Goal: Task Accomplishment & Management: Manage account settings

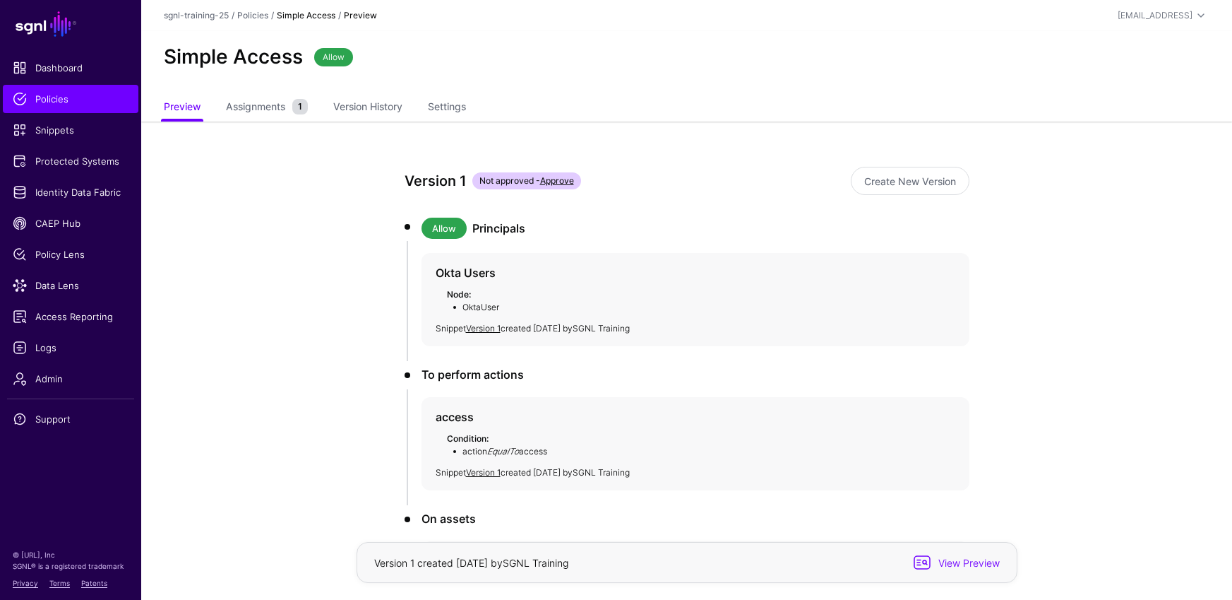
scroll to position [127, 0]
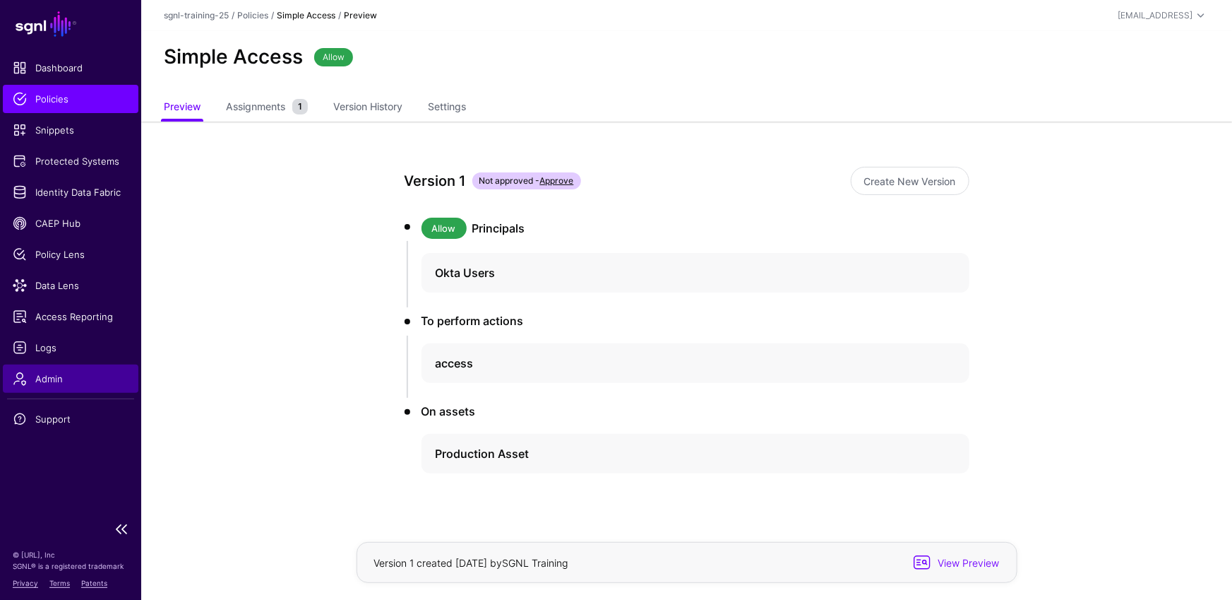
click at [50, 384] on span "Admin" at bounding box center [71, 378] width 116 height 14
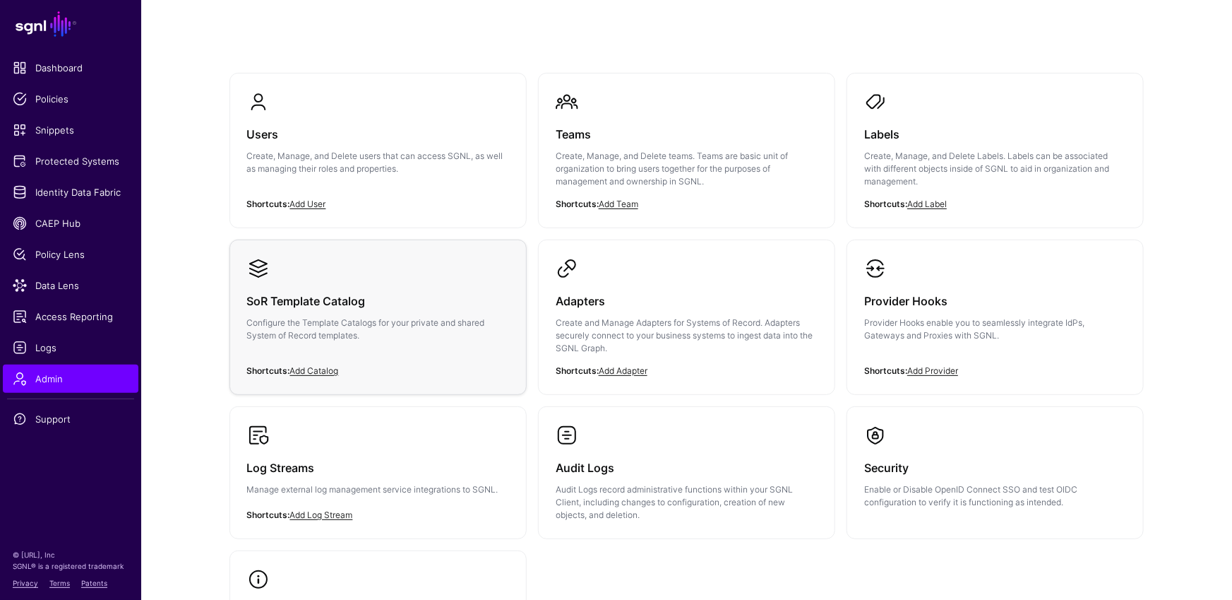
scroll to position [87, 0]
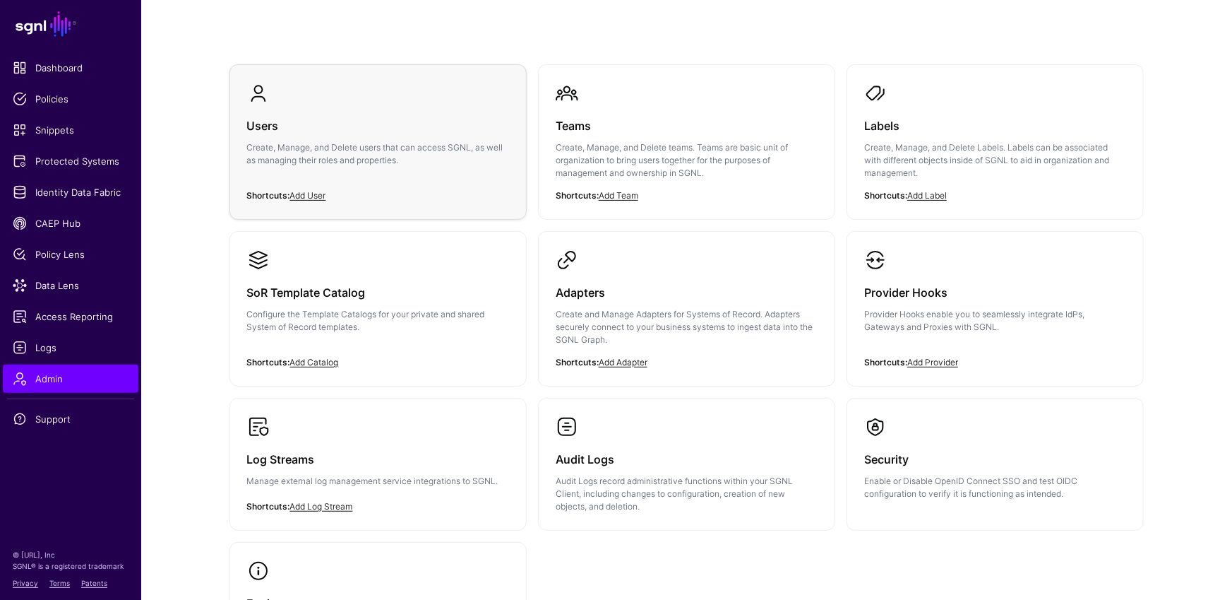
click at [345, 139] on div "Users Create, Manage, and Delete users that can access SGNL, as well as managin…" at bounding box center [378, 147] width 262 height 85
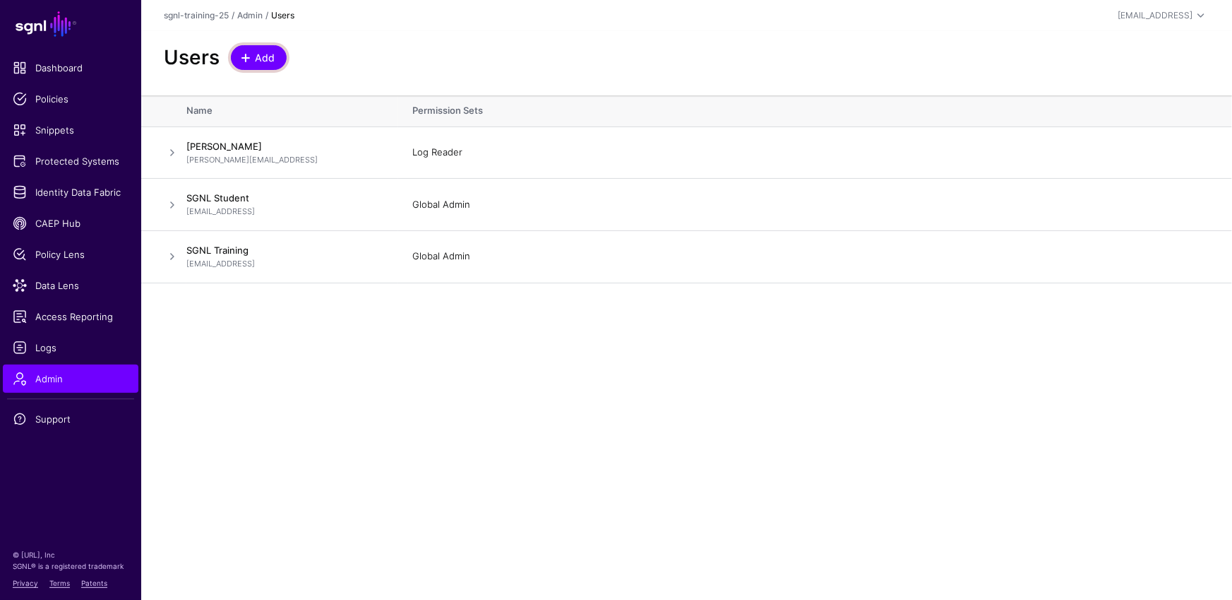
click at [273, 53] on span "Add" at bounding box center [265, 57] width 23 height 15
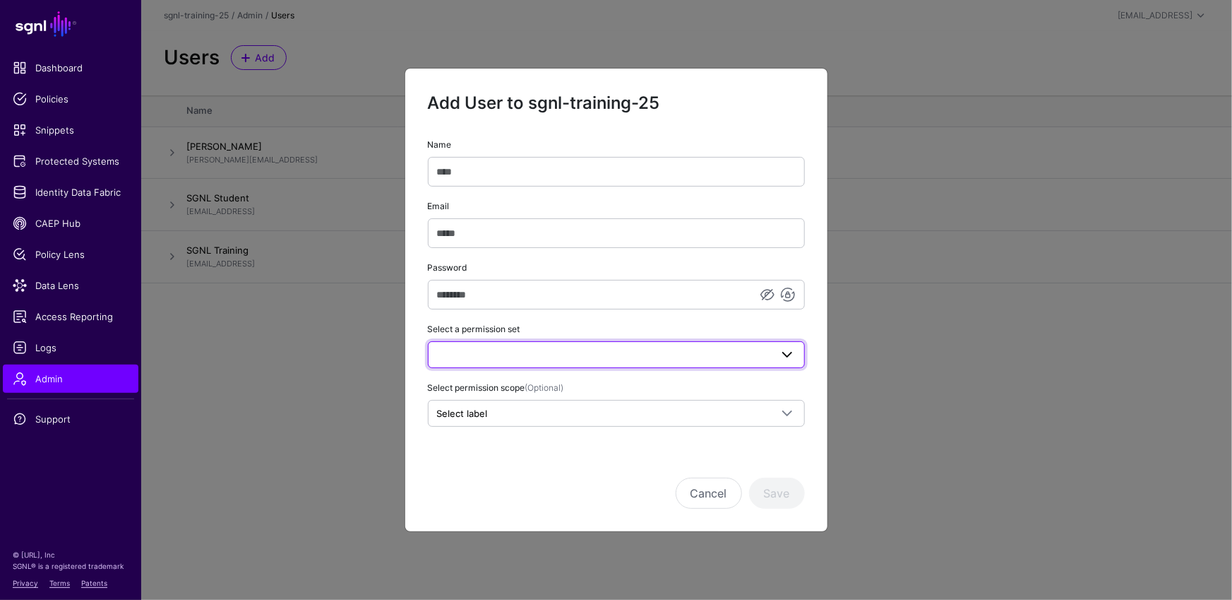
click at [531, 350] on span at bounding box center [616, 354] width 359 height 17
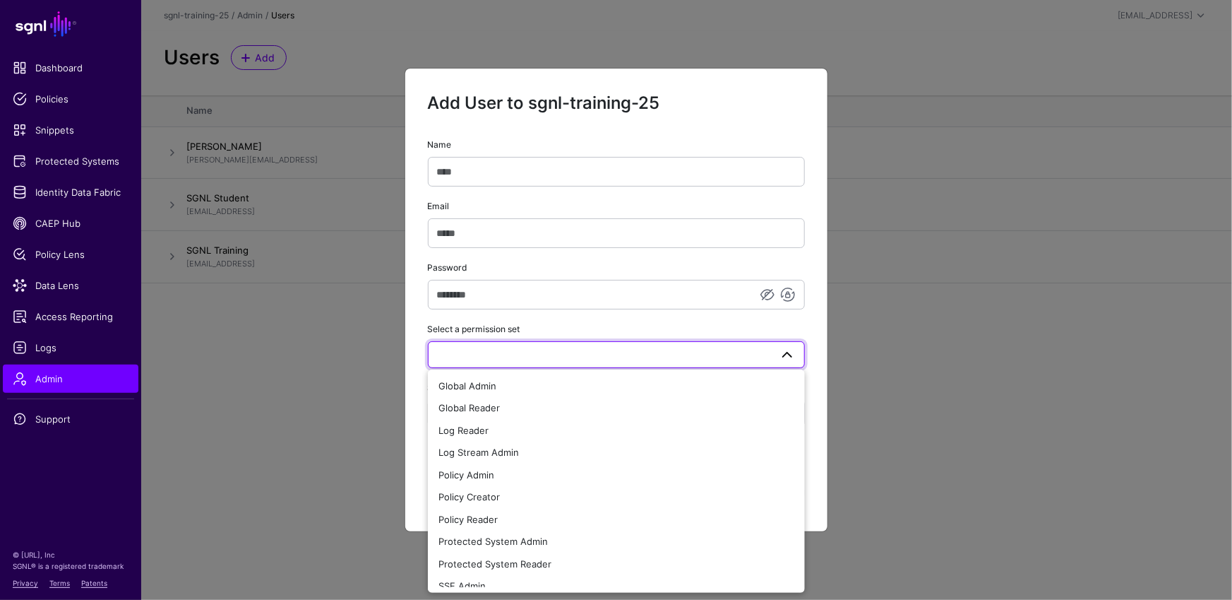
click at [813, 363] on div "Name Email Password Select a permission set Global Admin Global Reader Log Read…" at bounding box center [616, 281] width 422 height 290
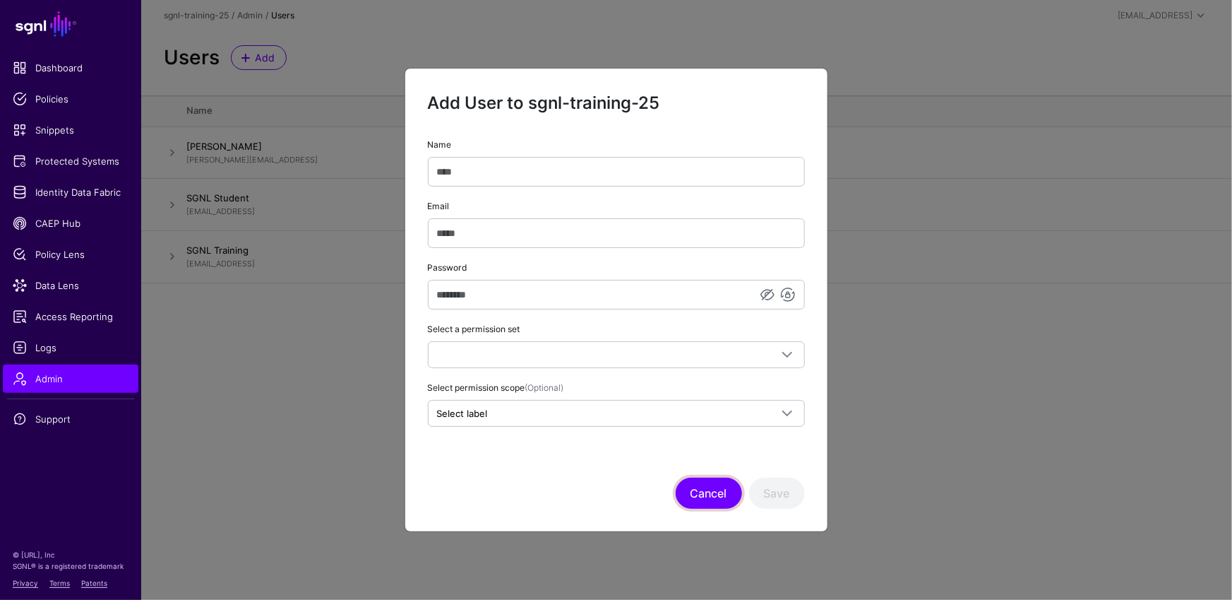
click at [694, 496] on button "Cancel" at bounding box center [709, 492] width 66 height 31
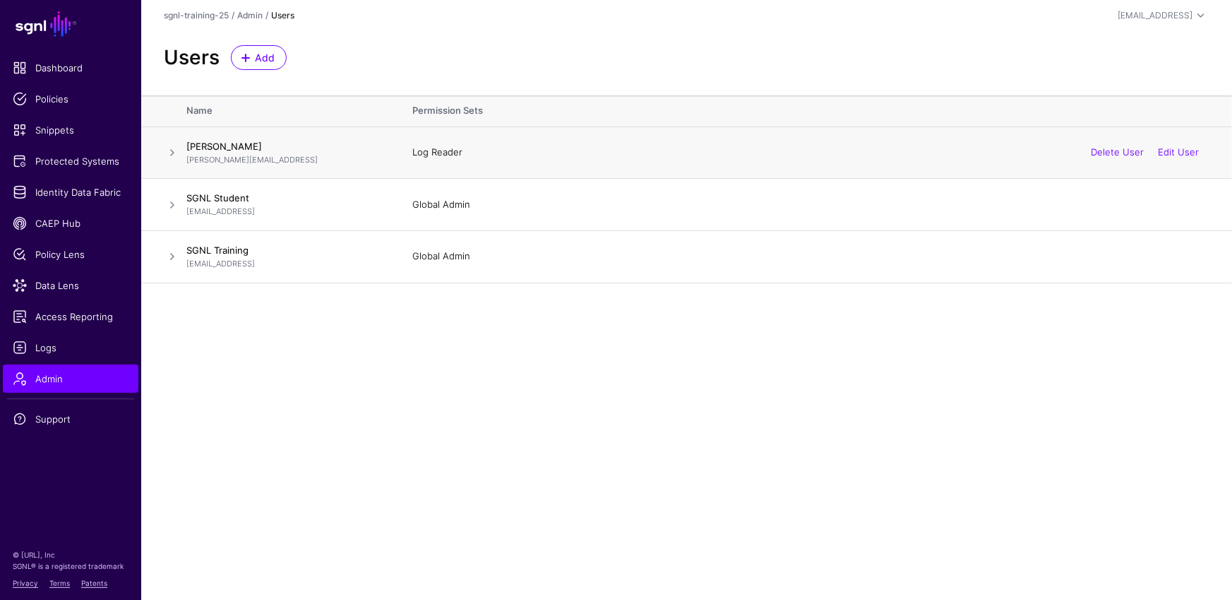
click at [169, 149] on span at bounding box center [172, 152] width 17 height 17
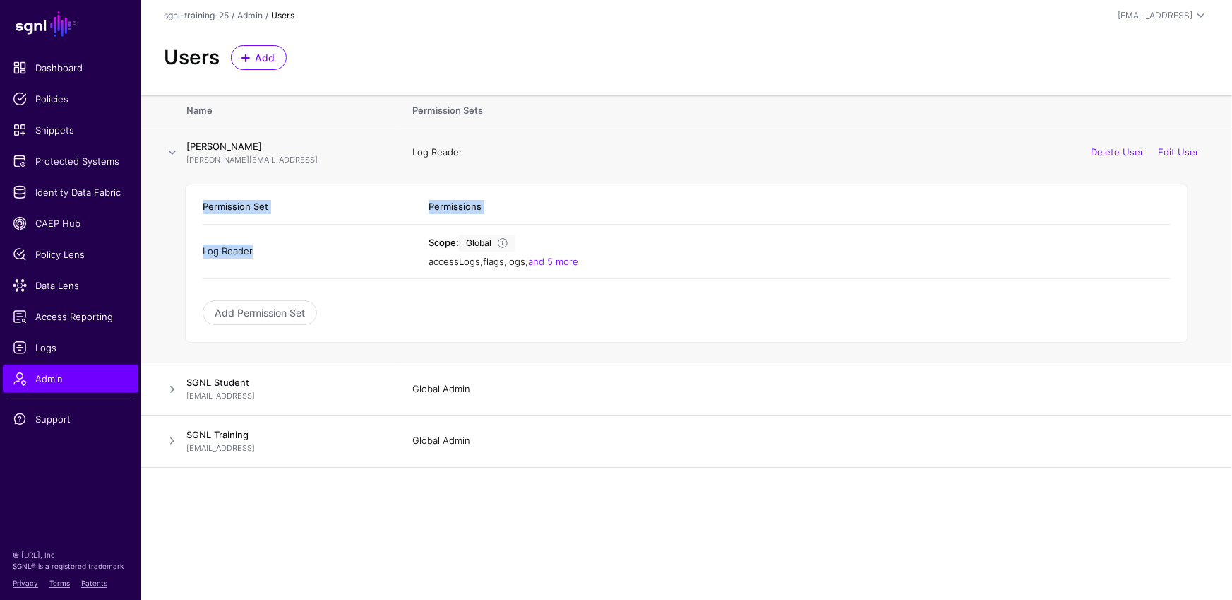
drag, startPoint x: 259, startPoint y: 253, endPoint x: 190, endPoint y: 255, distance: 69.2
click at [190, 255] on div "Permission Set Permissions Log Reader Scope: Global accessLogs , flags , logs ,…" at bounding box center [686, 263] width 1003 height 159
click at [561, 259] on link "and 5 more" at bounding box center [553, 261] width 50 height 11
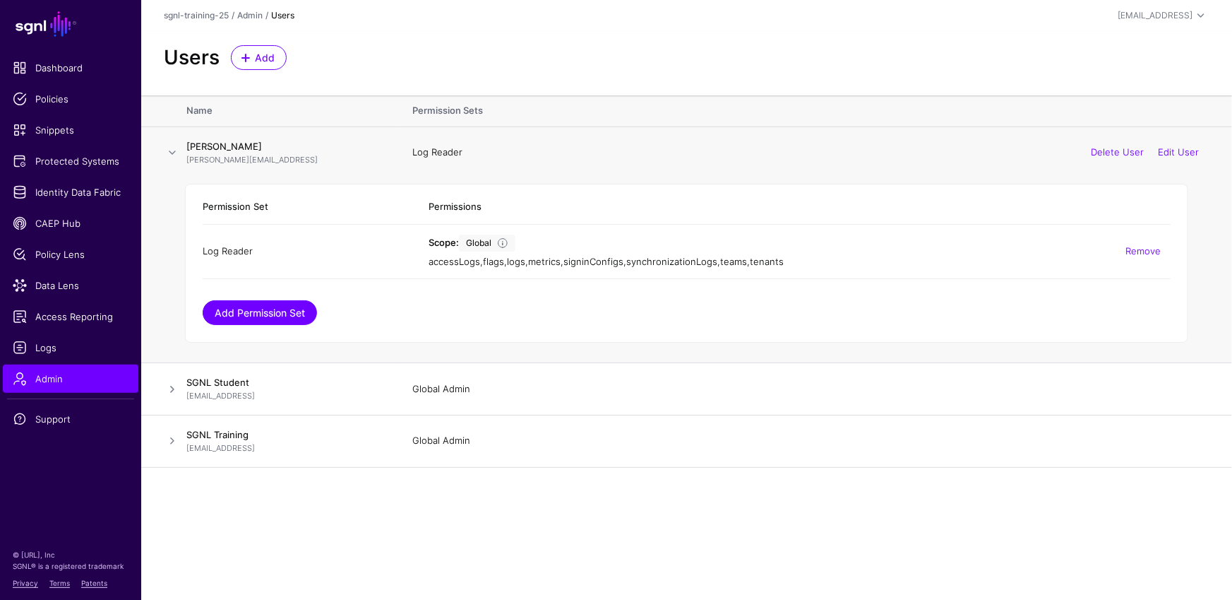
click at [251, 313] on link "Add Permission Set" at bounding box center [260, 312] width 114 height 25
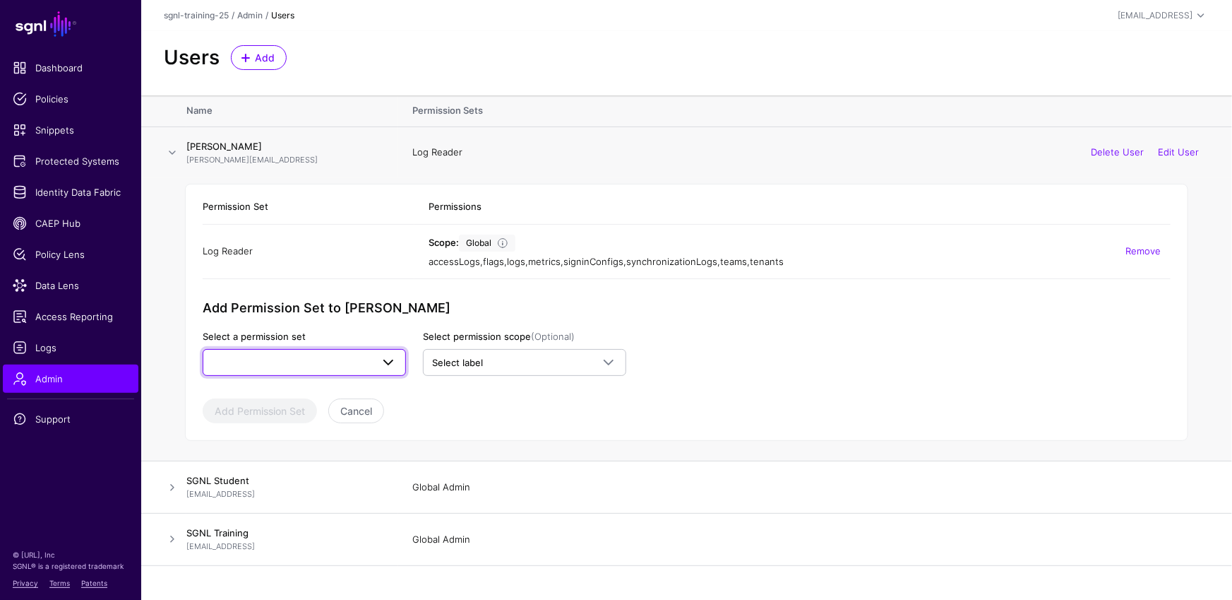
click at [345, 362] on span at bounding box center [304, 362] width 185 height 17
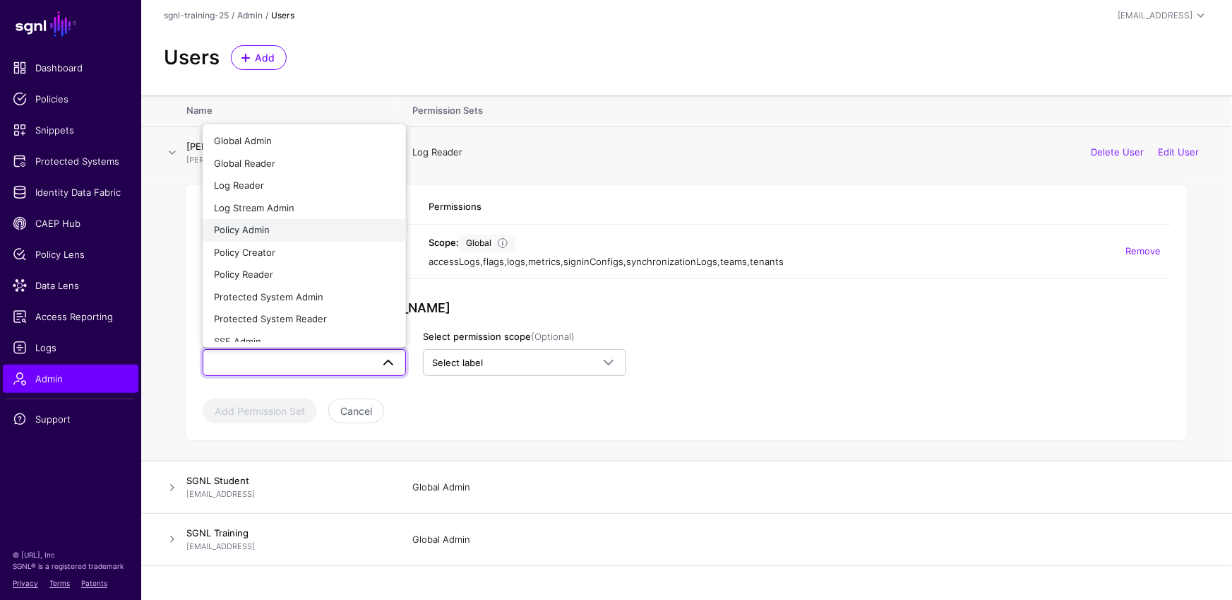
click at [273, 225] on div "Policy Admin" at bounding box center [304, 230] width 181 height 14
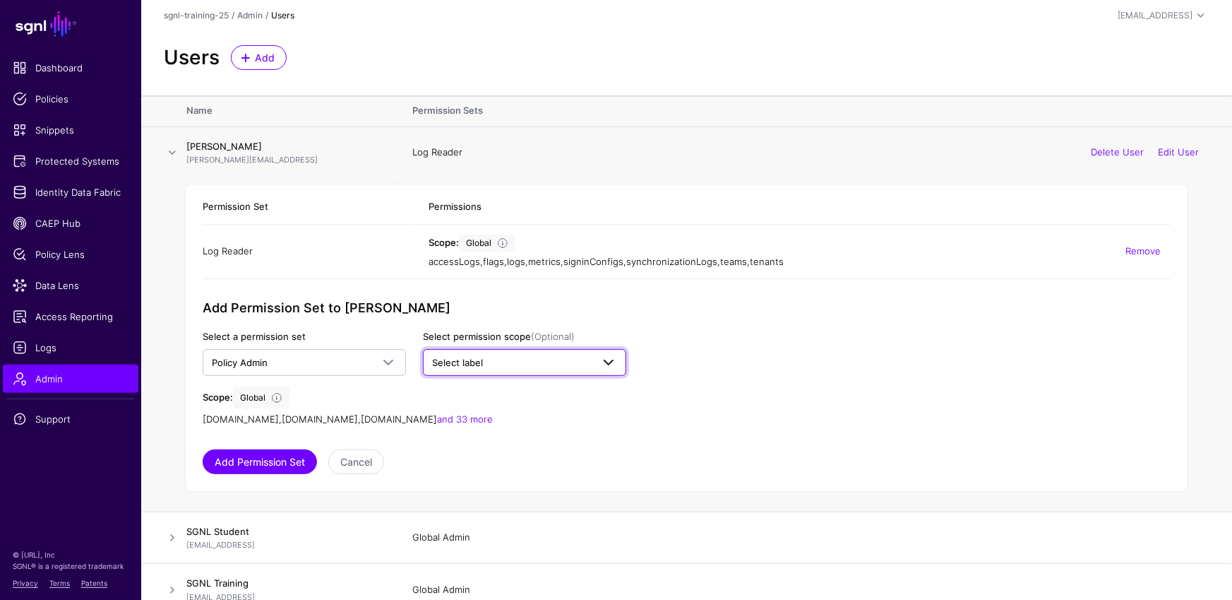
click at [518, 350] on link "Select label" at bounding box center [524, 362] width 203 height 27
click at [701, 340] on app-admin-shared-permissions "Permission Set Permissions Log Reader Scope: Global accessLogs , flags , logs ,…" at bounding box center [687, 332] width 968 height 284
click at [548, 364] on span "Select label" at bounding box center [512, 363] width 160 height 14
click at [984, 275] on td "Scope: Global accessLogs , flags , logs , metrics , signinConfigs , synchroniza…" at bounding box center [793, 251] width 756 height 55
click at [468, 417] on div "accessLogs.read , adapters.read , attributes.read and 33 more" at bounding box center [415, 419] width 424 height 14
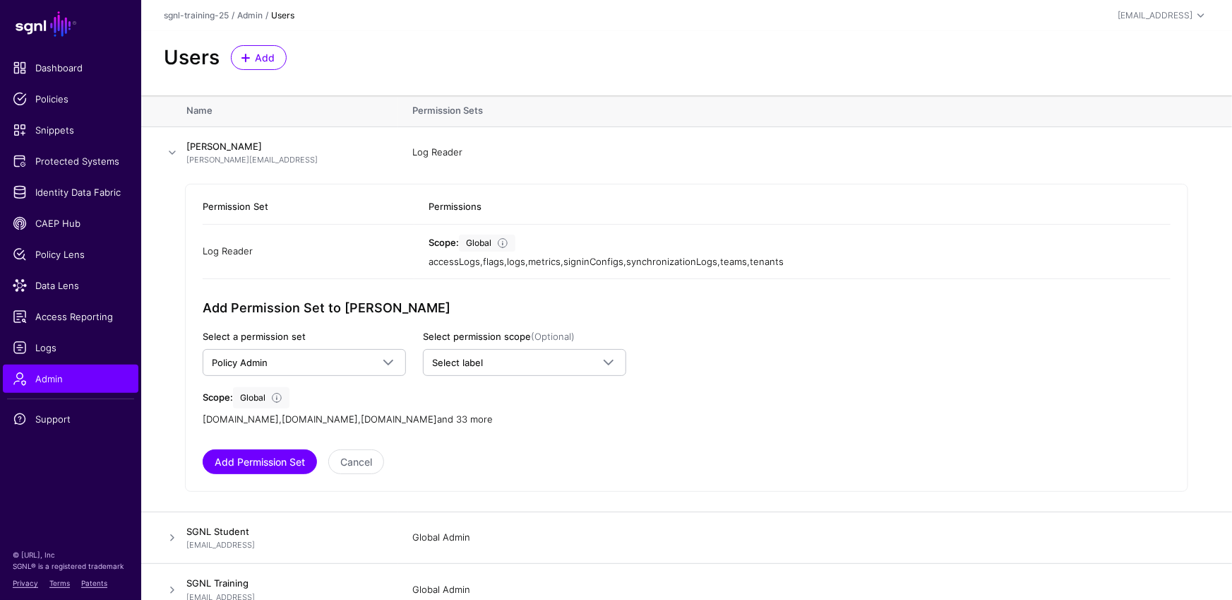
click at [464, 419] on link "and 33 more" at bounding box center [465, 418] width 56 height 11
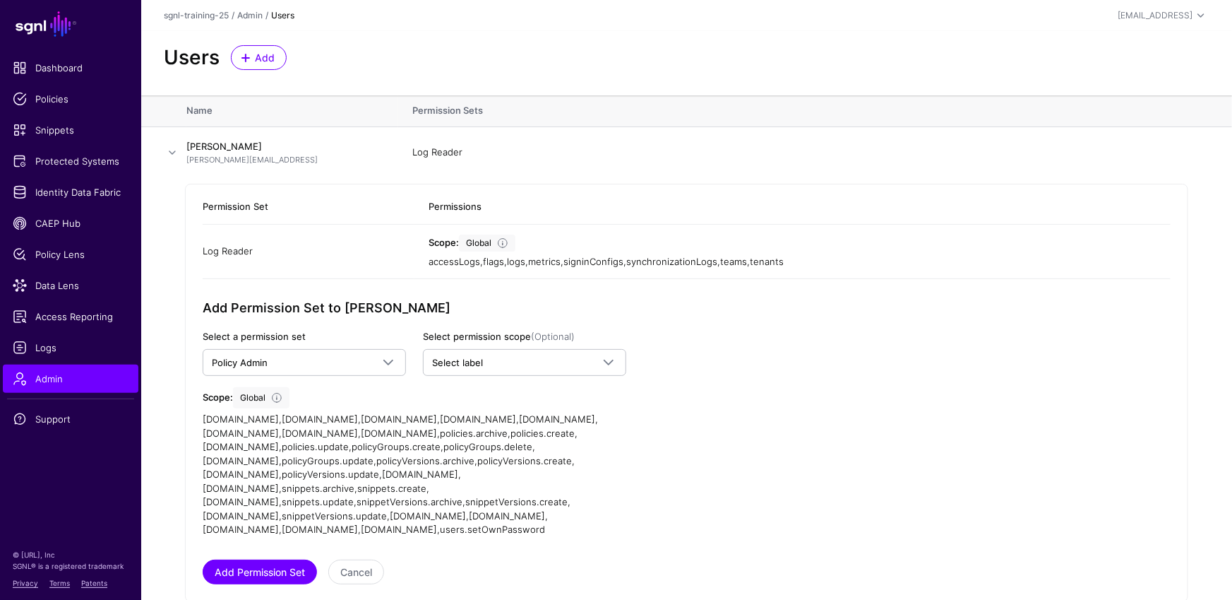
scroll to position [54, 0]
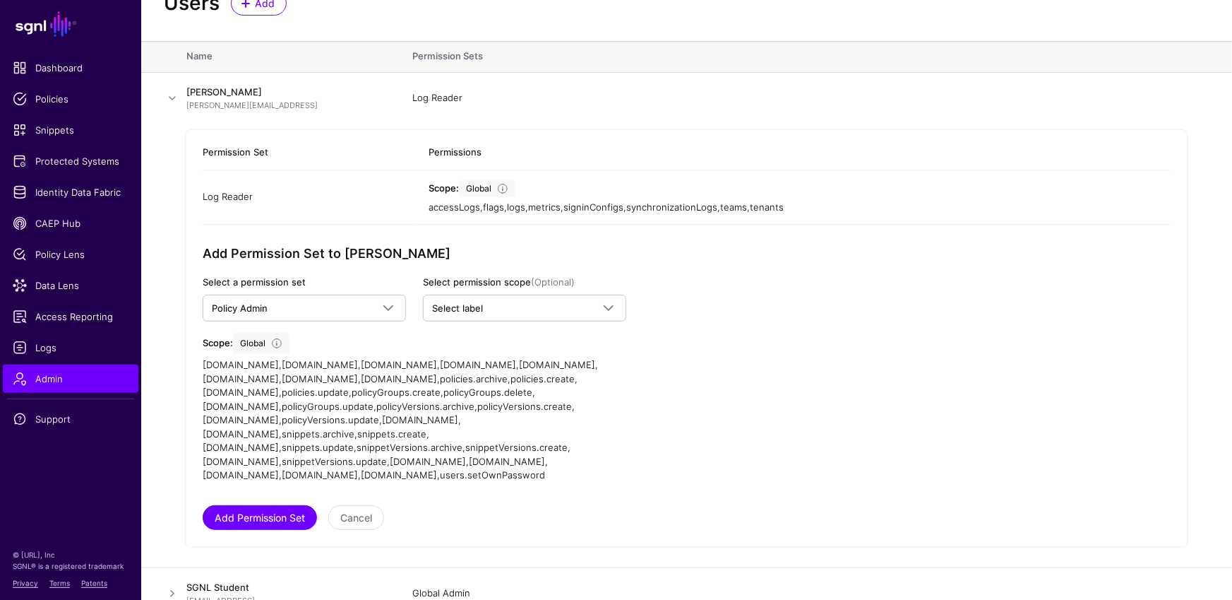
click at [227, 362] on span "accessLogs.read" at bounding box center [241, 364] width 76 height 11
click at [270, 505] on button "Add Permission Set" at bounding box center [260, 517] width 114 height 25
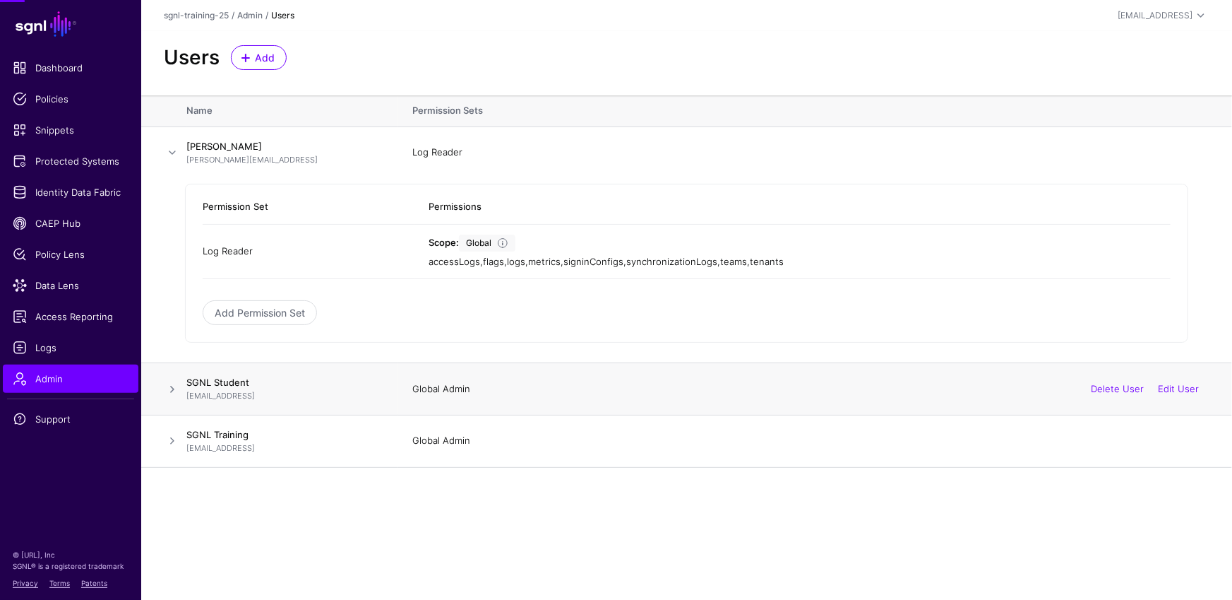
scroll to position [0, 0]
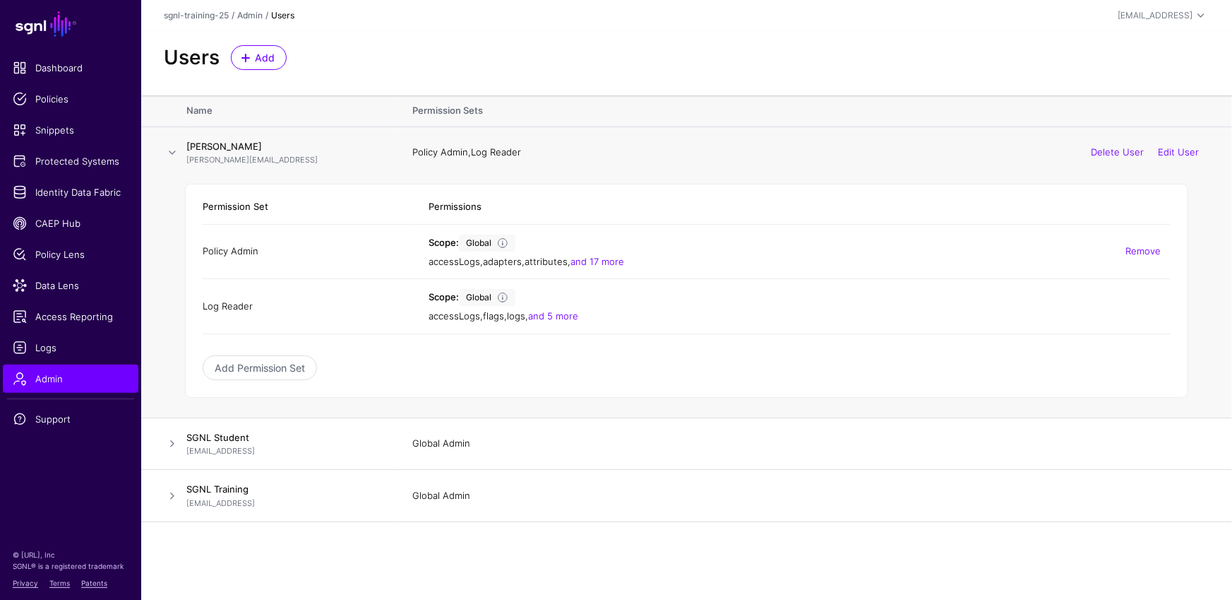
click at [613, 269] on td "Scope: Global accessLogs , adapters , attributes , and 17 more Remove" at bounding box center [793, 251] width 756 height 55
click at [614, 265] on link "and 17 more" at bounding box center [598, 261] width 54 height 11
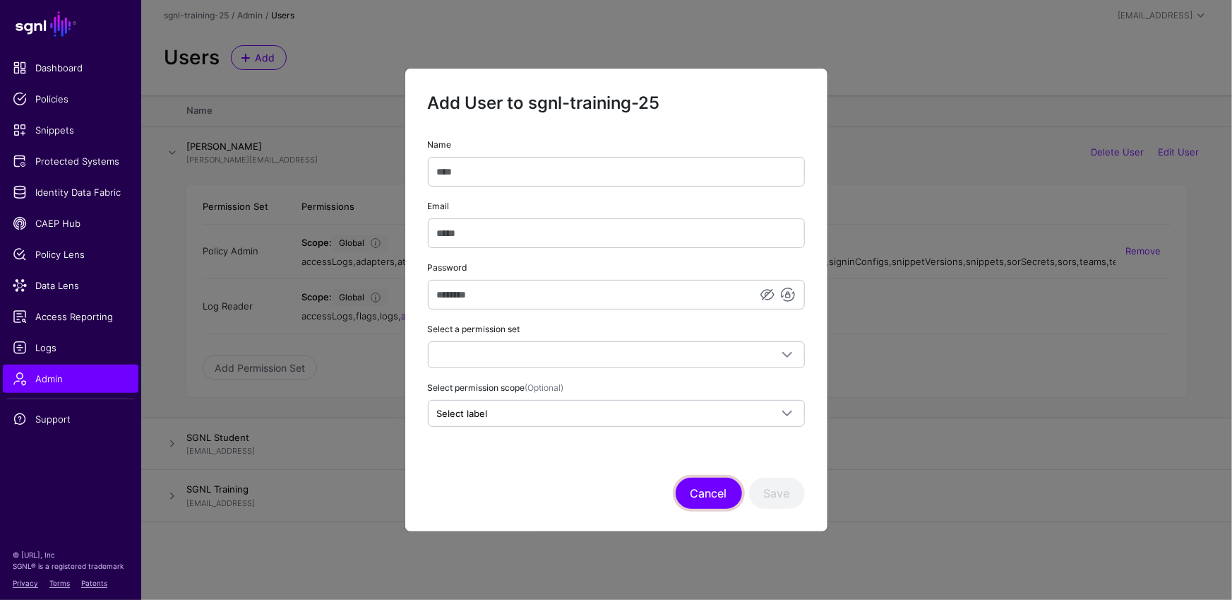
click at [712, 499] on button "Cancel" at bounding box center [709, 492] width 66 height 31
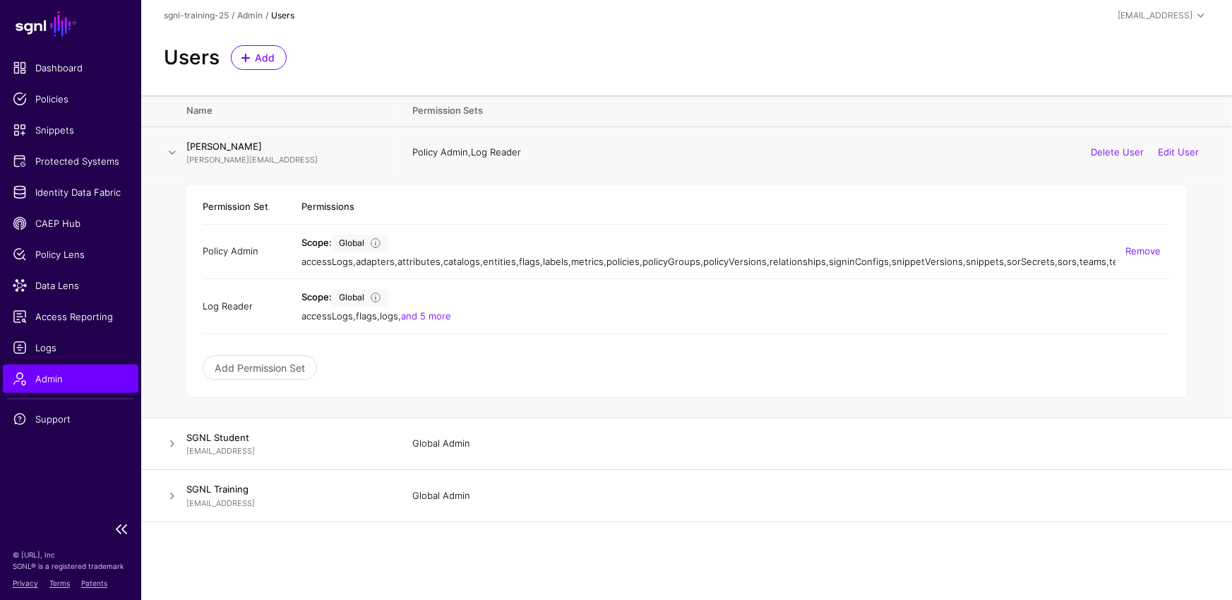
click at [93, 372] on span "Admin" at bounding box center [71, 378] width 116 height 14
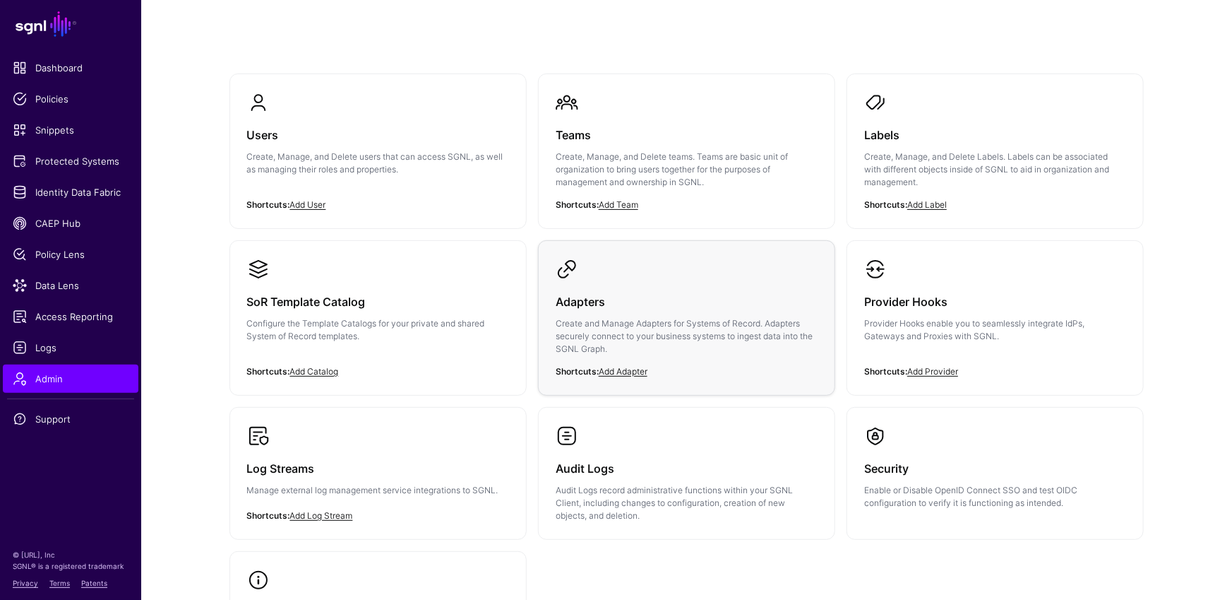
scroll to position [69, 0]
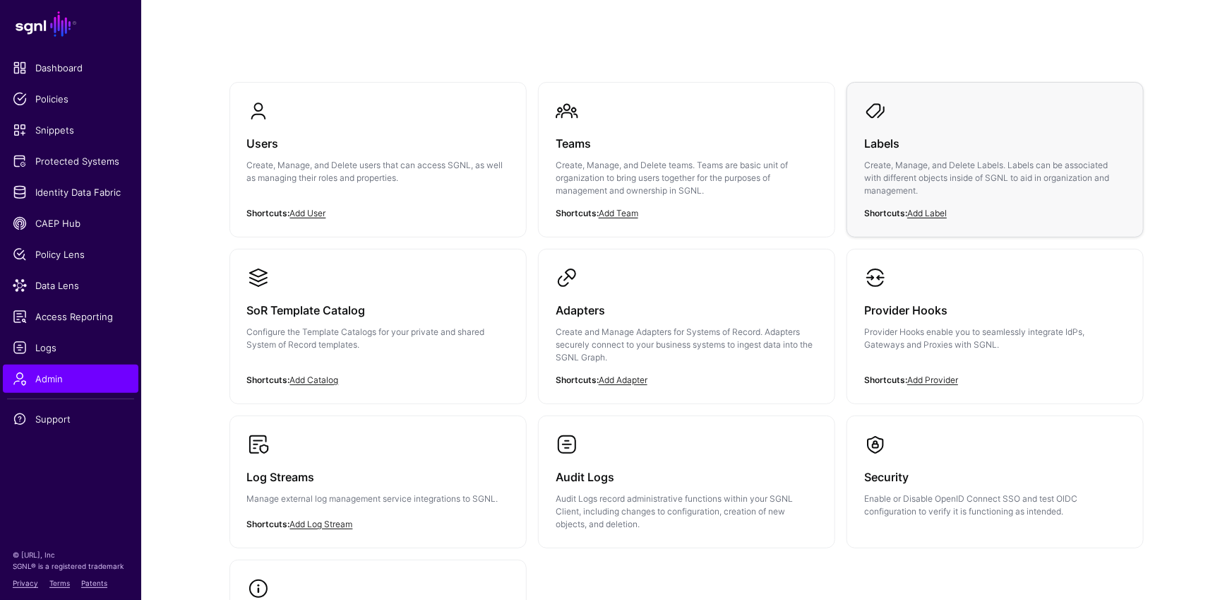
click at [948, 183] on p "Create, Manage, and Delete Labels. Labels can be associated with different obje…" at bounding box center [995, 178] width 262 height 38
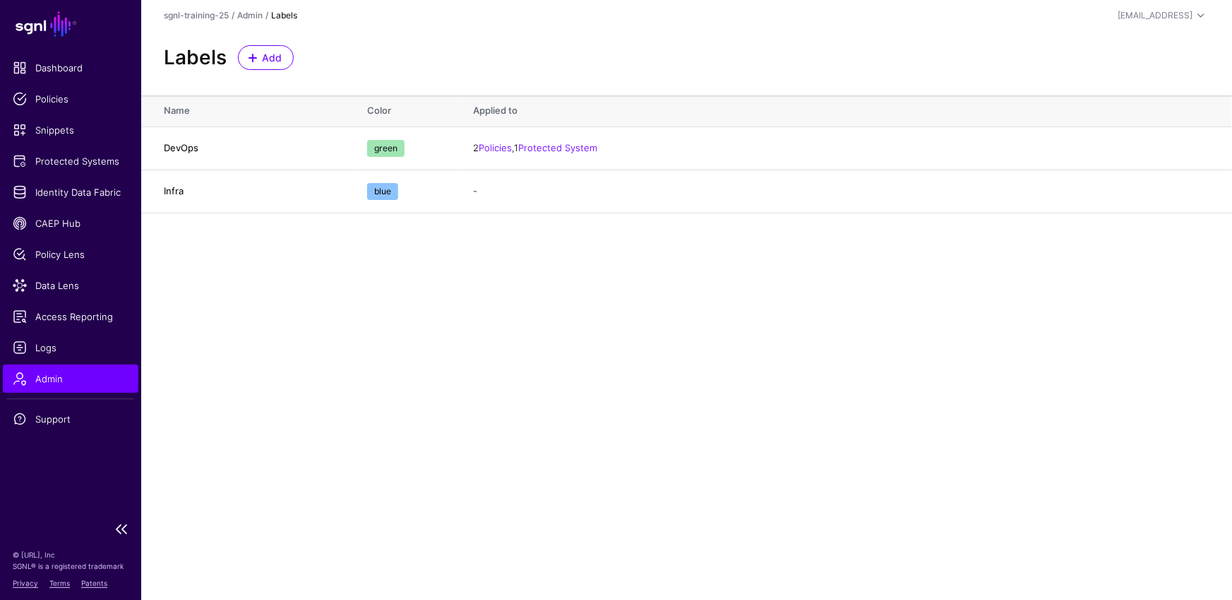
drag, startPoint x: 65, startPoint y: 386, endPoint x: 88, endPoint y: 380, distance: 24.0
click at [65, 386] on link "Admin" at bounding box center [71, 378] width 136 height 28
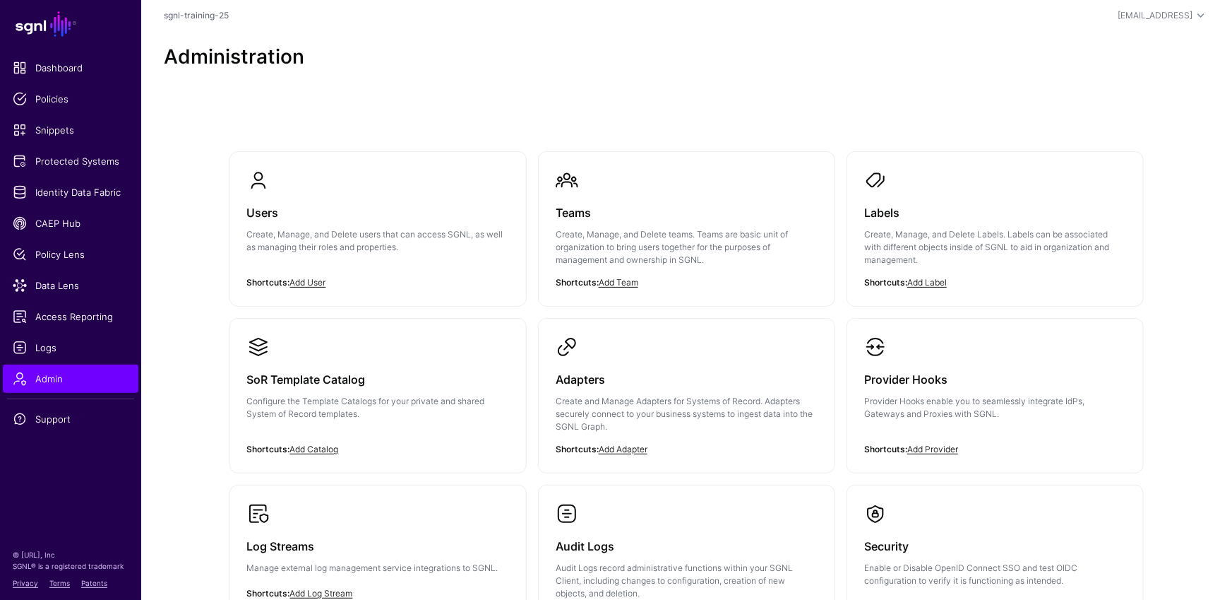
click at [1030, 231] on p "Create, Manage, and Delete Labels. Labels can be associated with different obje…" at bounding box center [995, 247] width 262 height 38
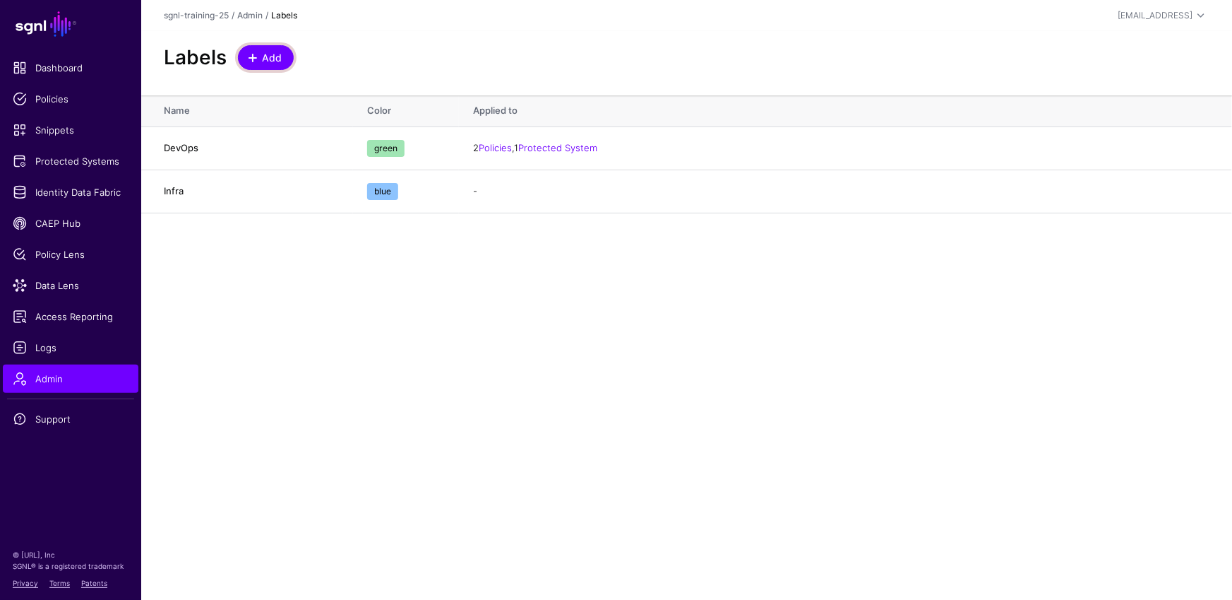
click at [272, 60] on span "Add" at bounding box center [272, 57] width 23 height 15
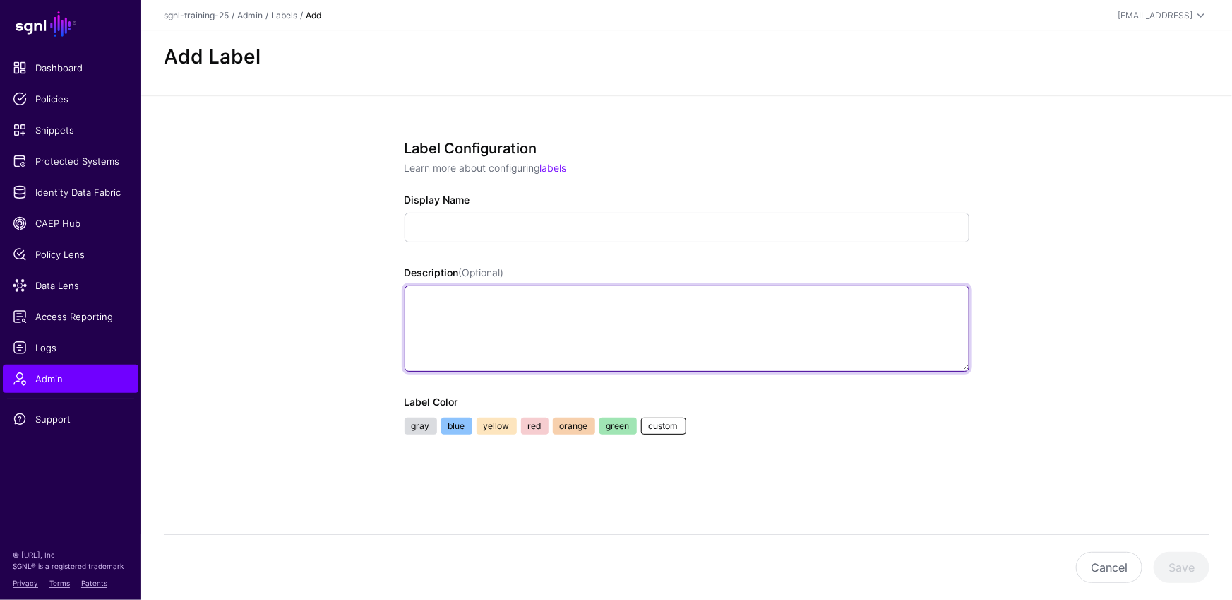
click at [511, 330] on textarea "Description (Optional)" at bounding box center [687, 328] width 565 height 86
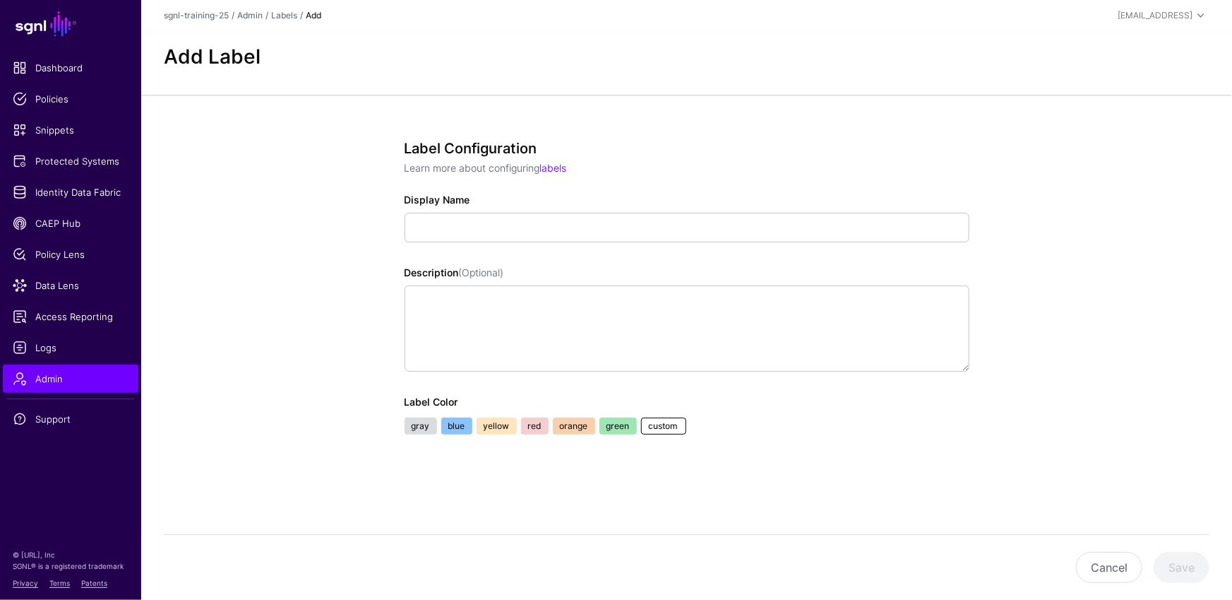
click at [649, 433] on ul "gray blue yellow red orange green custom" at bounding box center [687, 427] width 569 height 21
click at [650, 428] on link "custom" at bounding box center [663, 425] width 45 height 17
click at [638, 446] on div "Label Configuration Learn more about configuring labels Display Name Descriptio…" at bounding box center [687, 307] width 565 height 334
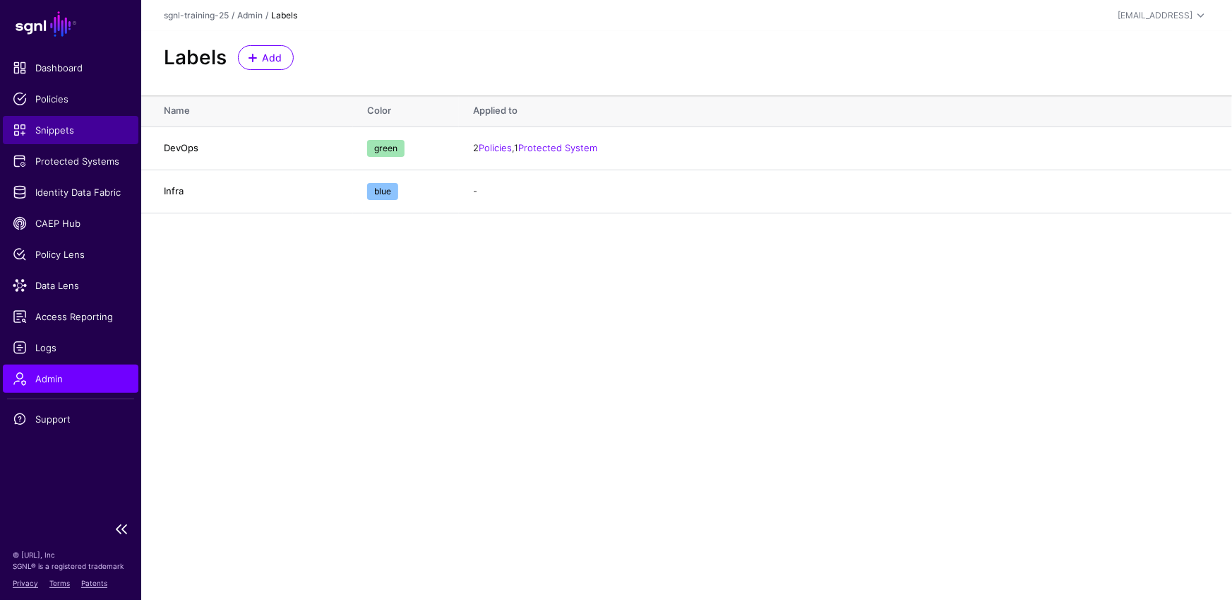
click at [76, 131] on span "Snippets" at bounding box center [71, 130] width 116 height 14
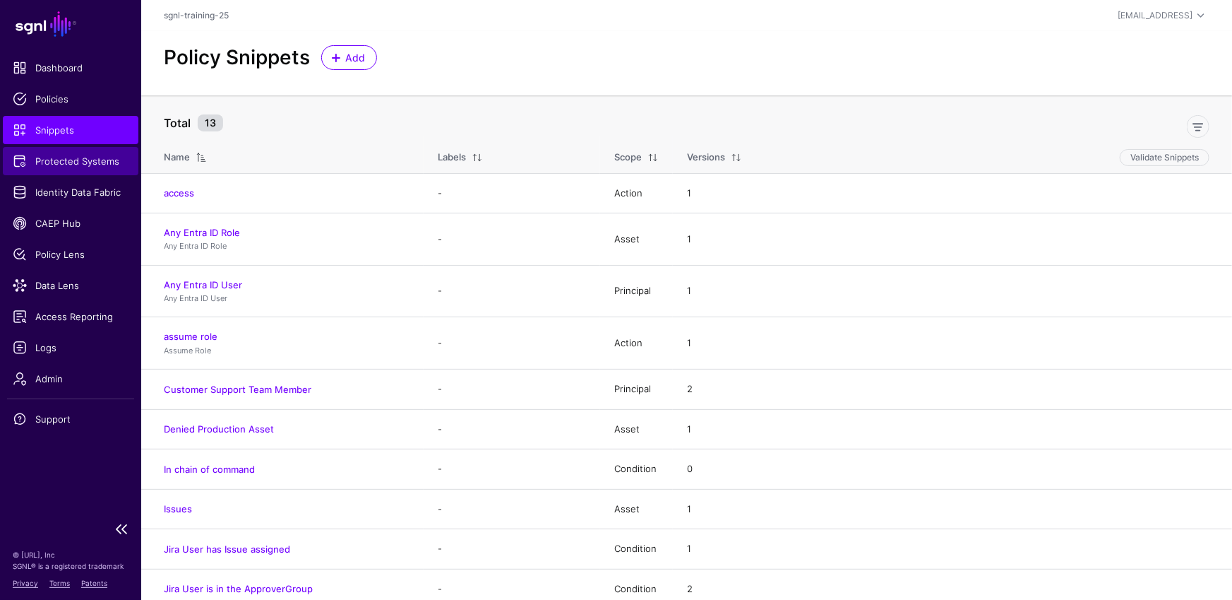
click at [74, 167] on span "Protected Systems" at bounding box center [71, 161] width 116 height 14
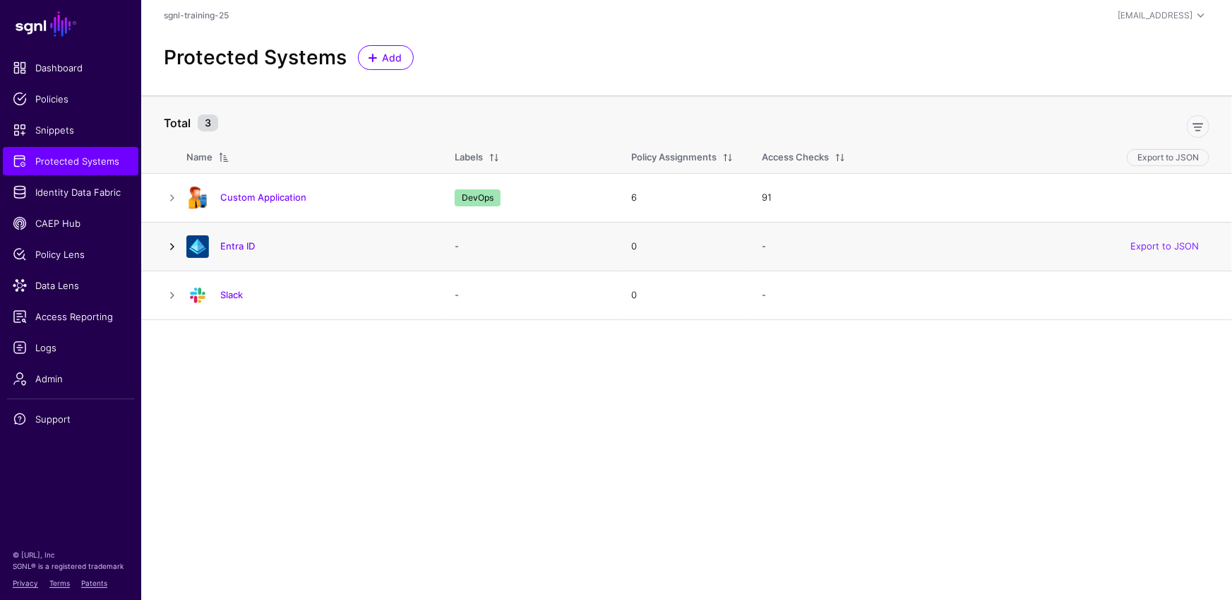
click at [177, 244] on link at bounding box center [172, 246] width 17 height 17
click at [178, 198] on link at bounding box center [172, 197] width 17 height 17
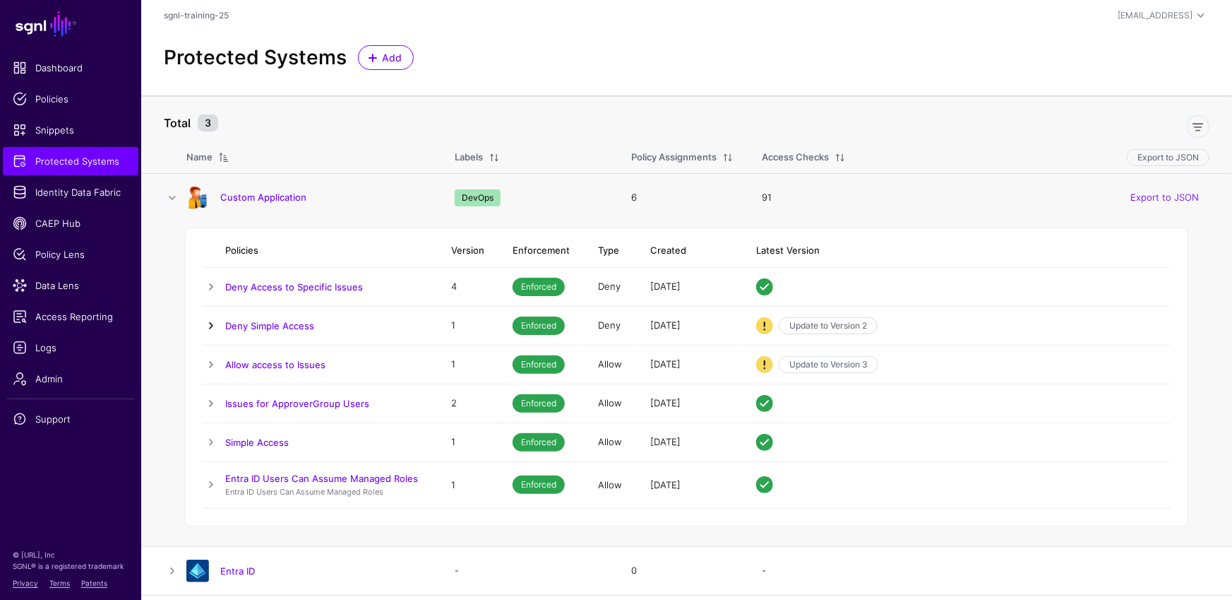
click at [210, 323] on link at bounding box center [211, 325] width 17 height 17
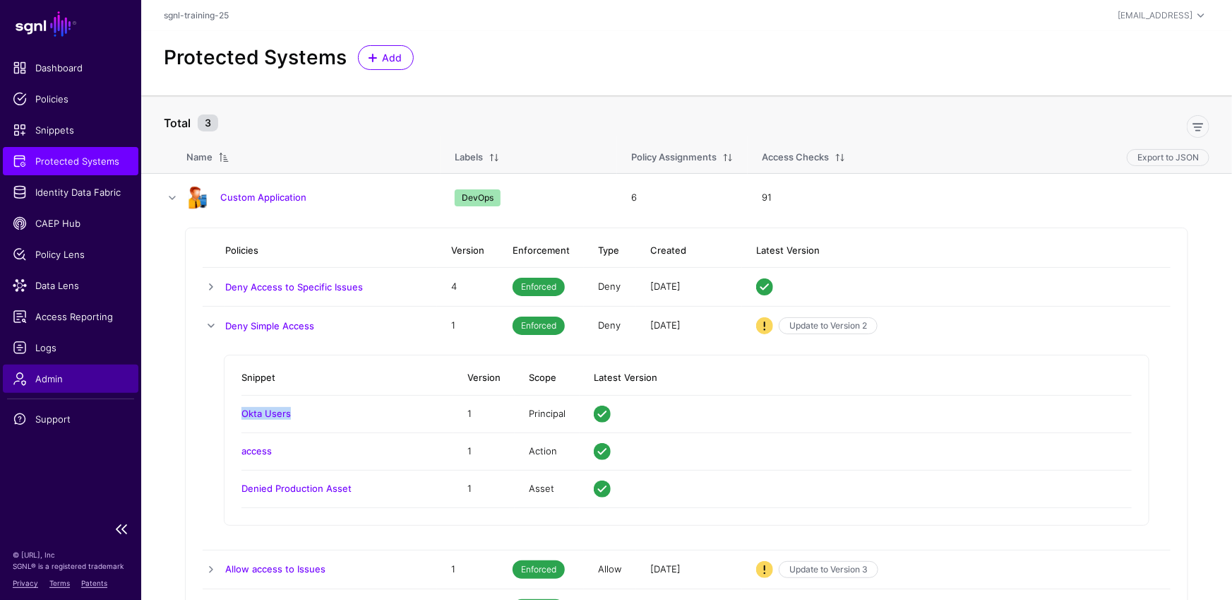
click at [54, 378] on span "Admin" at bounding box center [71, 378] width 116 height 14
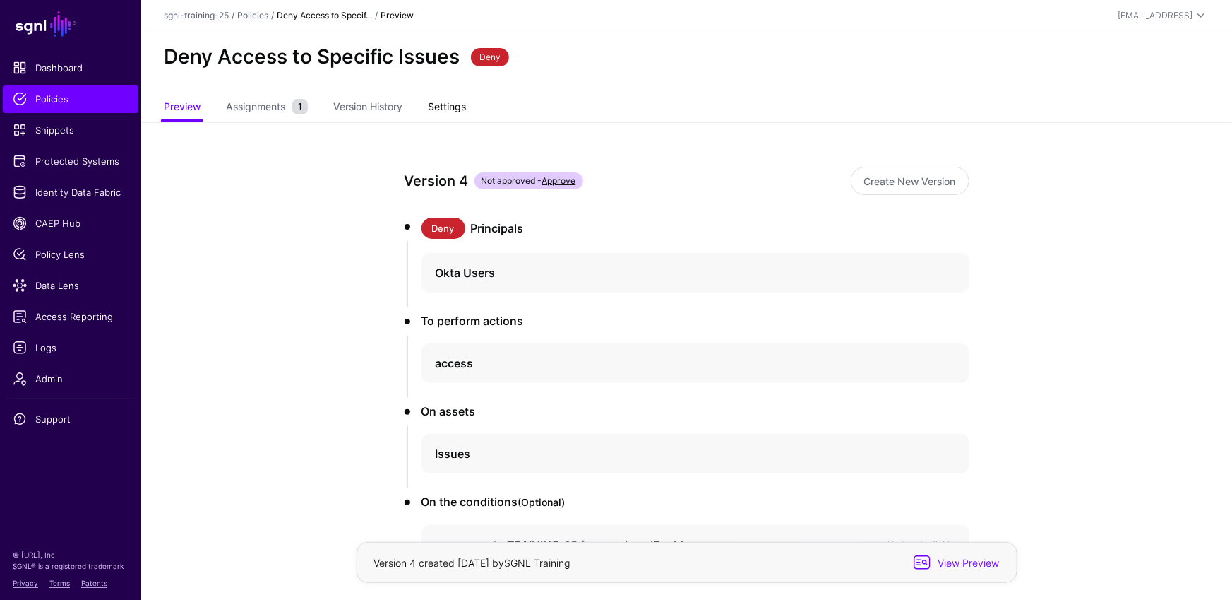
click at [458, 101] on link "Settings" at bounding box center [447, 108] width 38 height 27
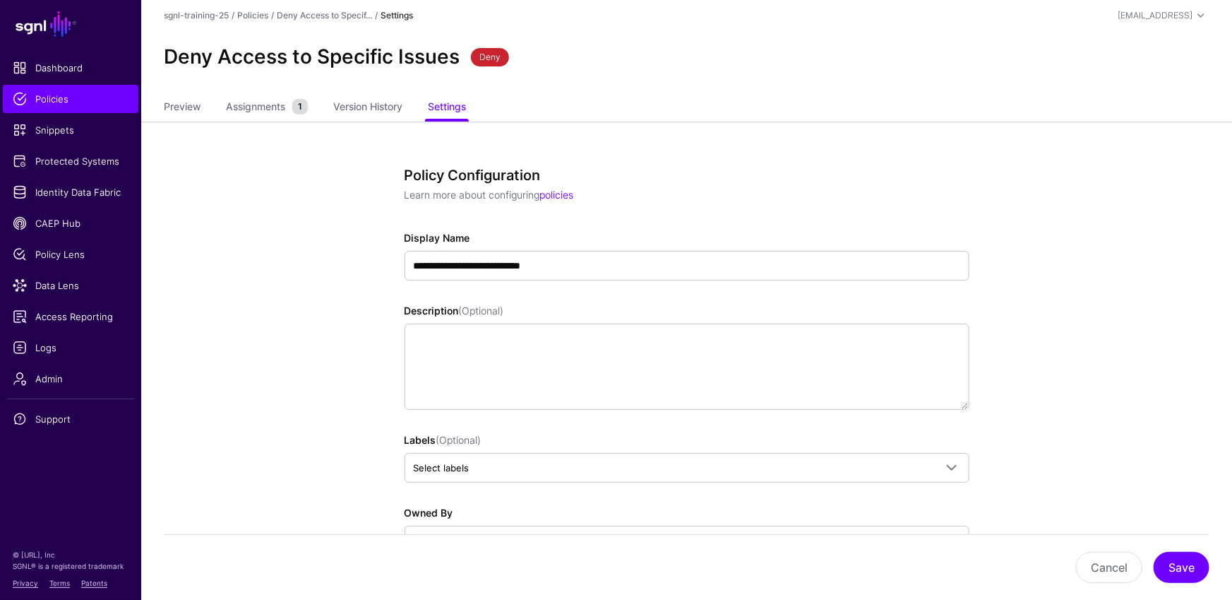
scroll to position [246, 0]
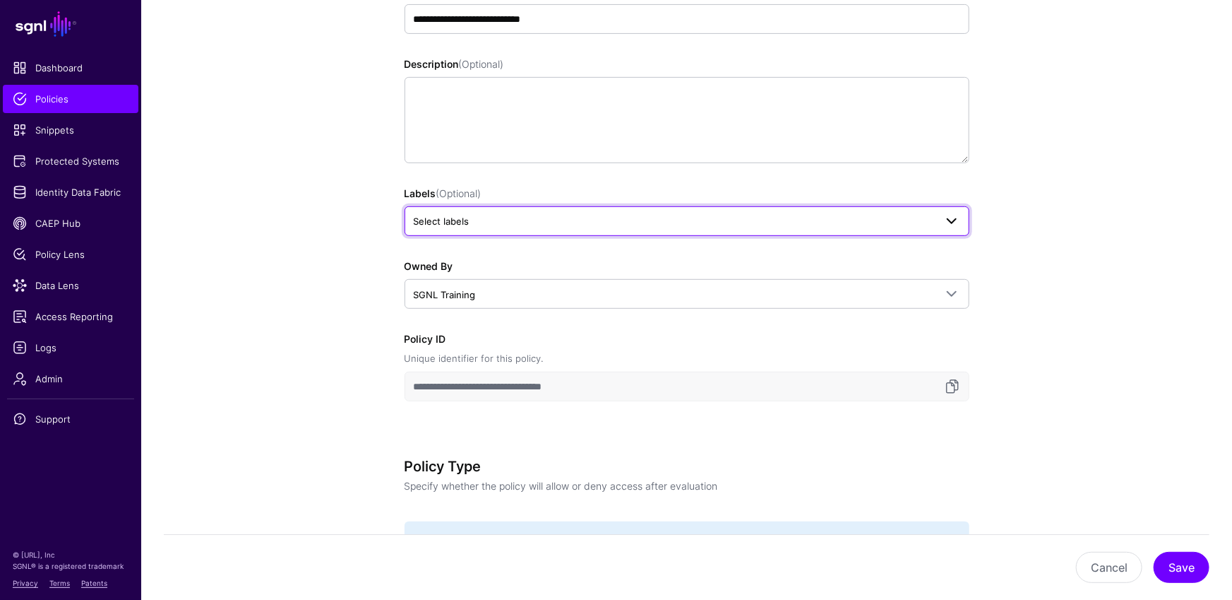
click at [510, 227] on span "Select labels" at bounding box center [687, 221] width 547 height 17
click at [437, 298] on span "DevOps" at bounding box center [437, 298] width 32 height 11
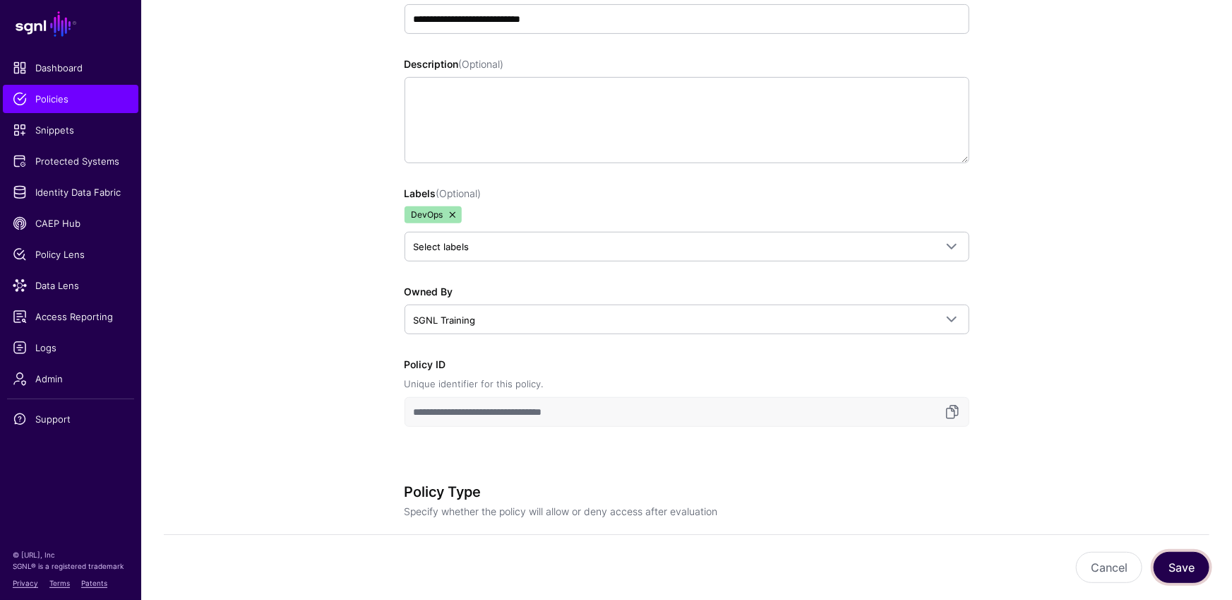
click at [1172, 555] on button "Save" at bounding box center [1182, 567] width 56 height 31
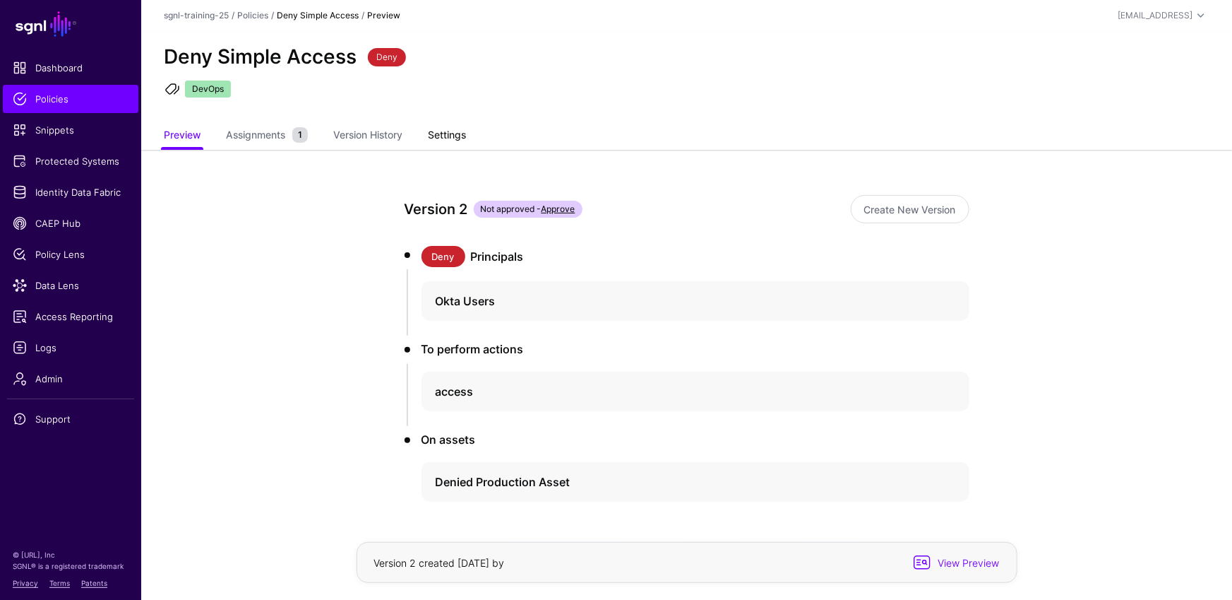
click at [456, 126] on link "Settings" at bounding box center [447, 136] width 38 height 27
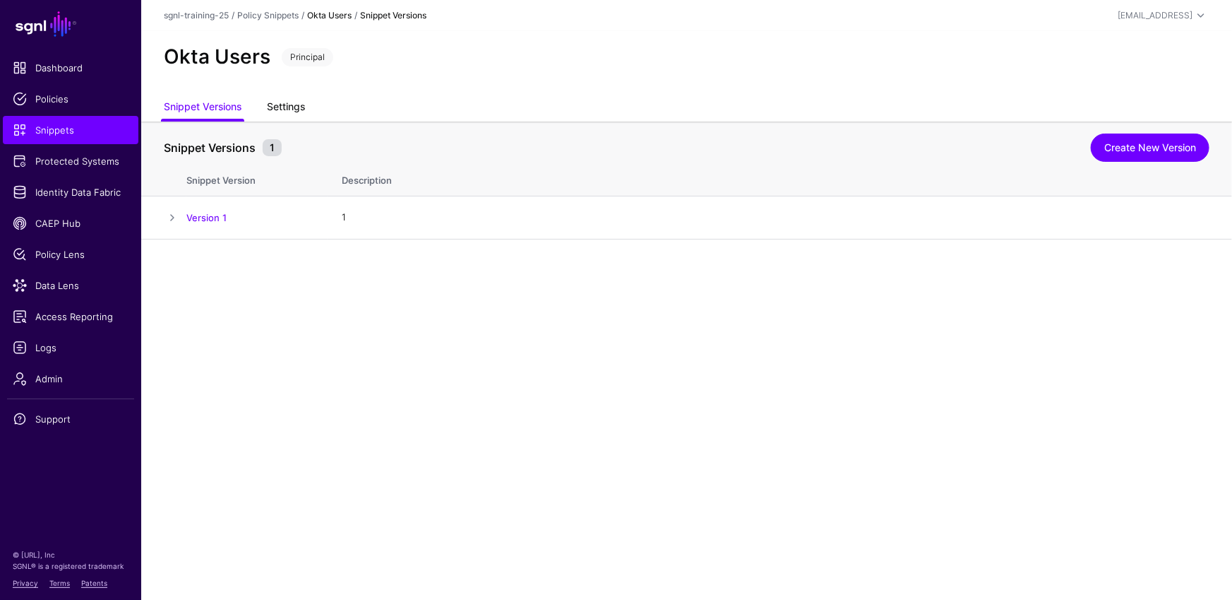
click at [282, 117] on link "Settings" at bounding box center [286, 108] width 38 height 27
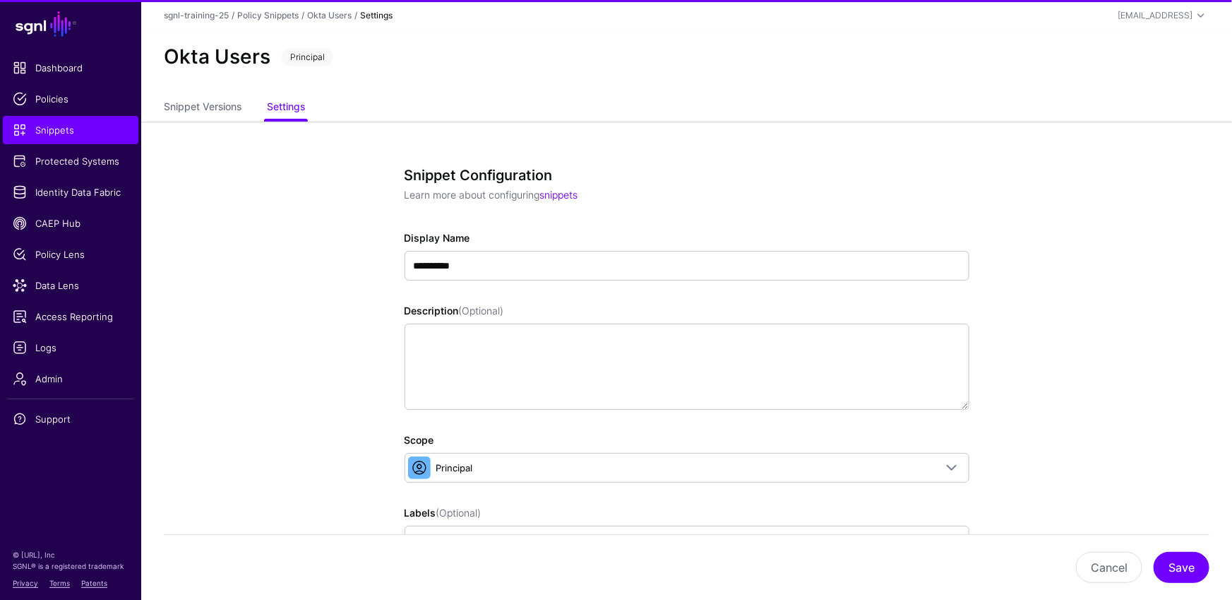
scroll to position [205, 0]
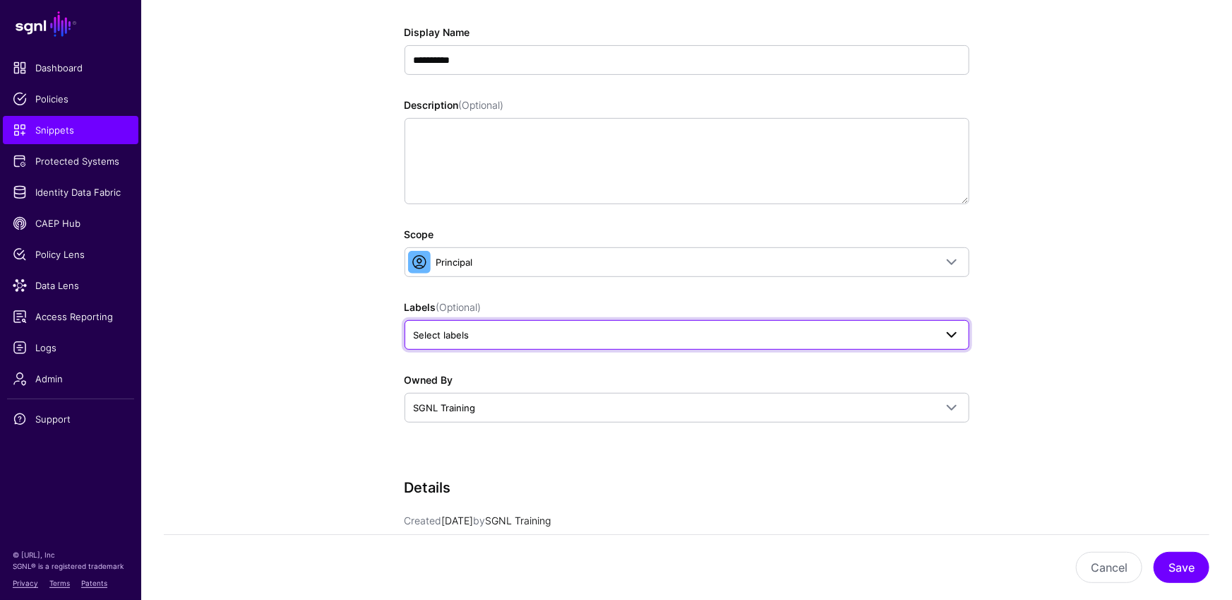
click at [556, 334] on span "Select labels" at bounding box center [674, 335] width 521 height 16
click at [429, 406] on span "DevOps" at bounding box center [437, 411] width 32 height 11
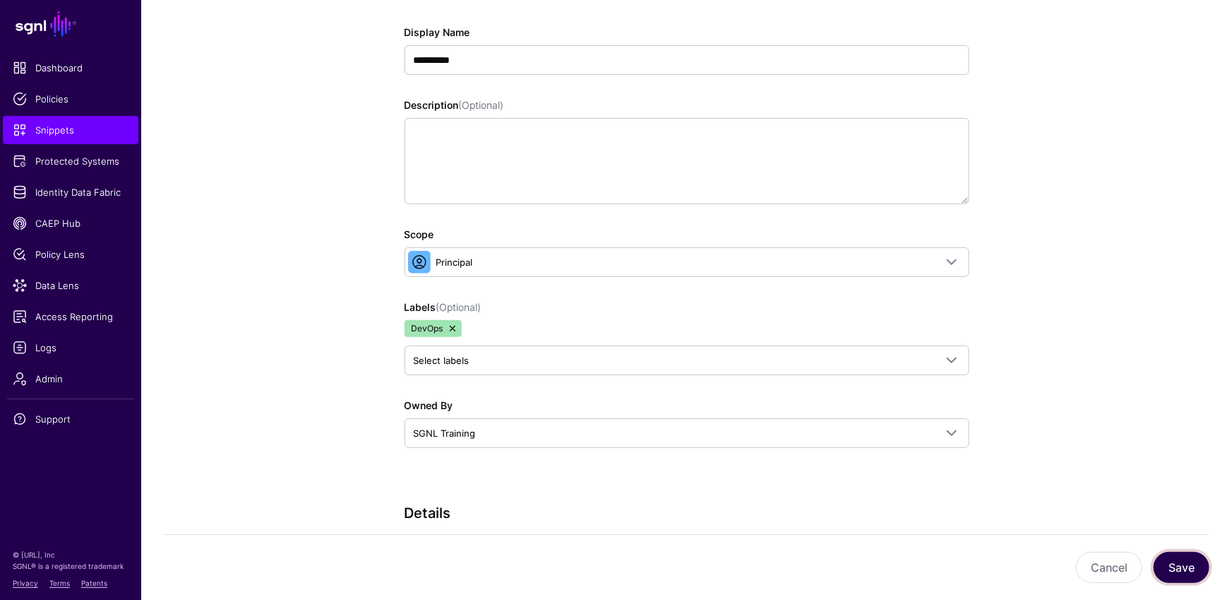
drag, startPoint x: 1181, startPoint y: 562, endPoint x: 1166, endPoint y: 545, distance: 22.5
click at [1179, 564] on button "Save" at bounding box center [1182, 567] width 56 height 31
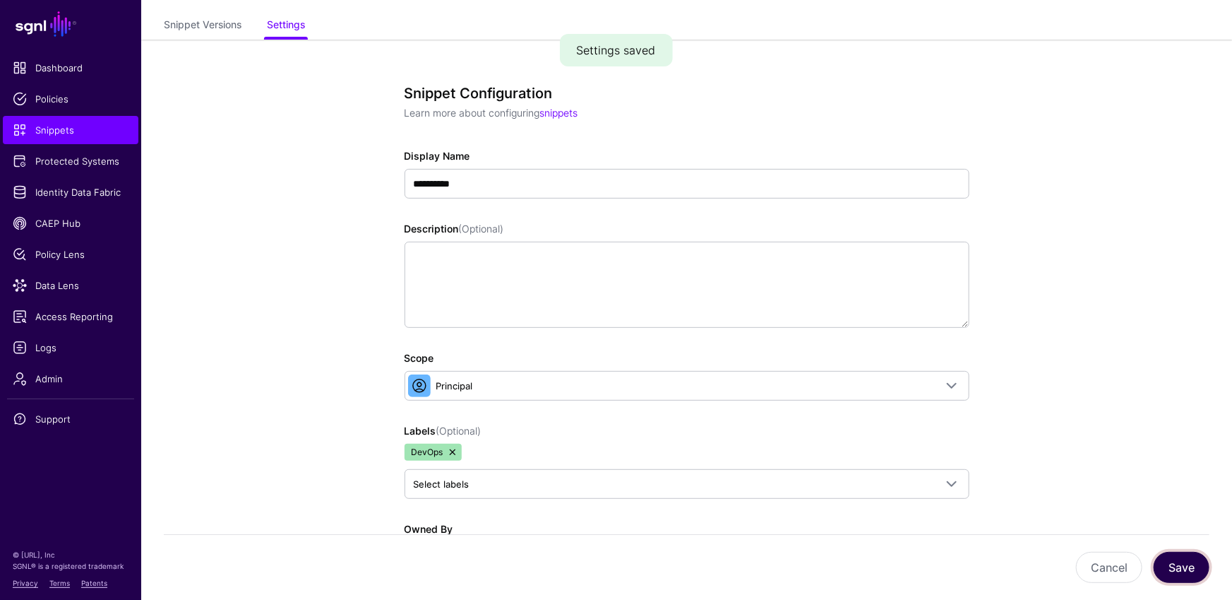
scroll to position [0, 0]
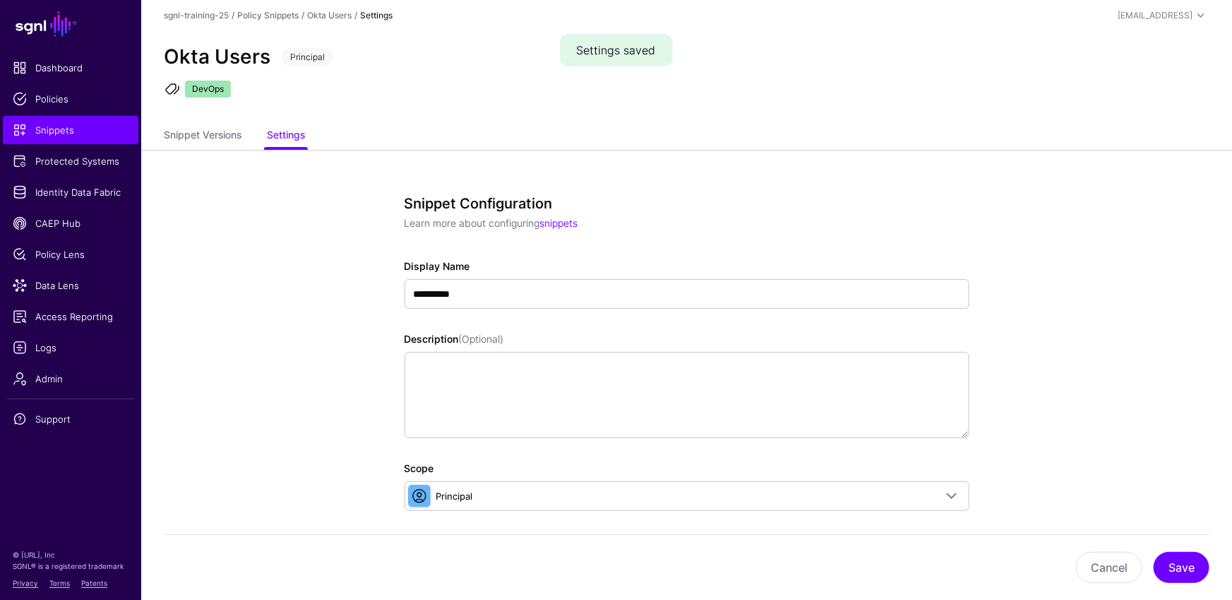
click at [97, 128] on span "Snippets" at bounding box center [71, 130] width 116 height 14
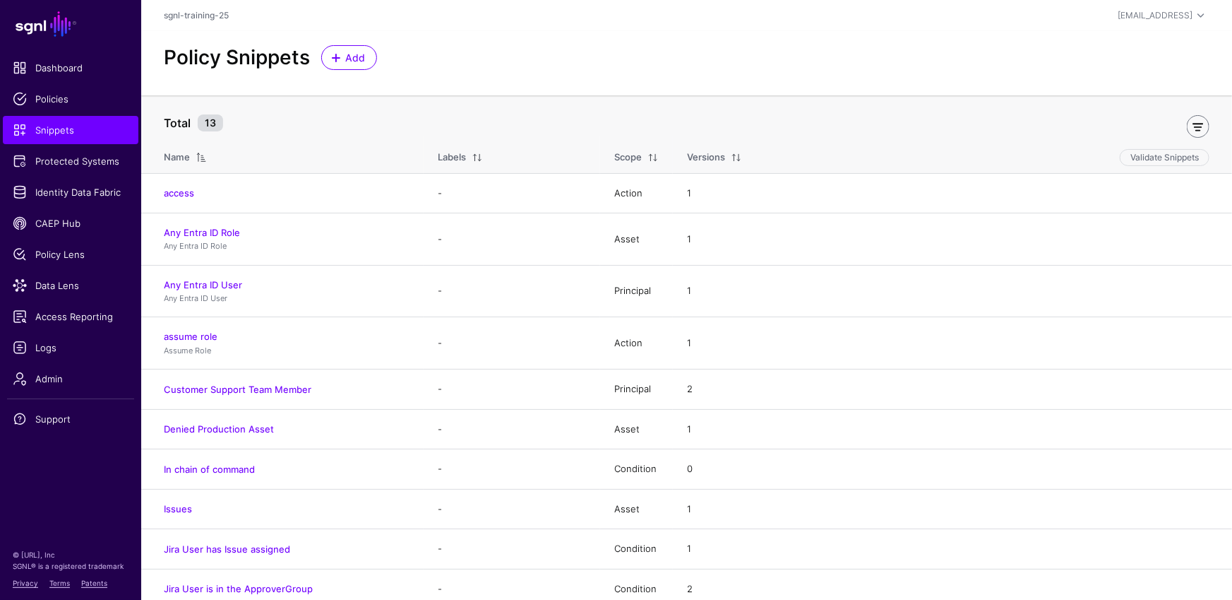
click at [1199, 123] on link at bounding box center [1198, 126] width 23 height 23
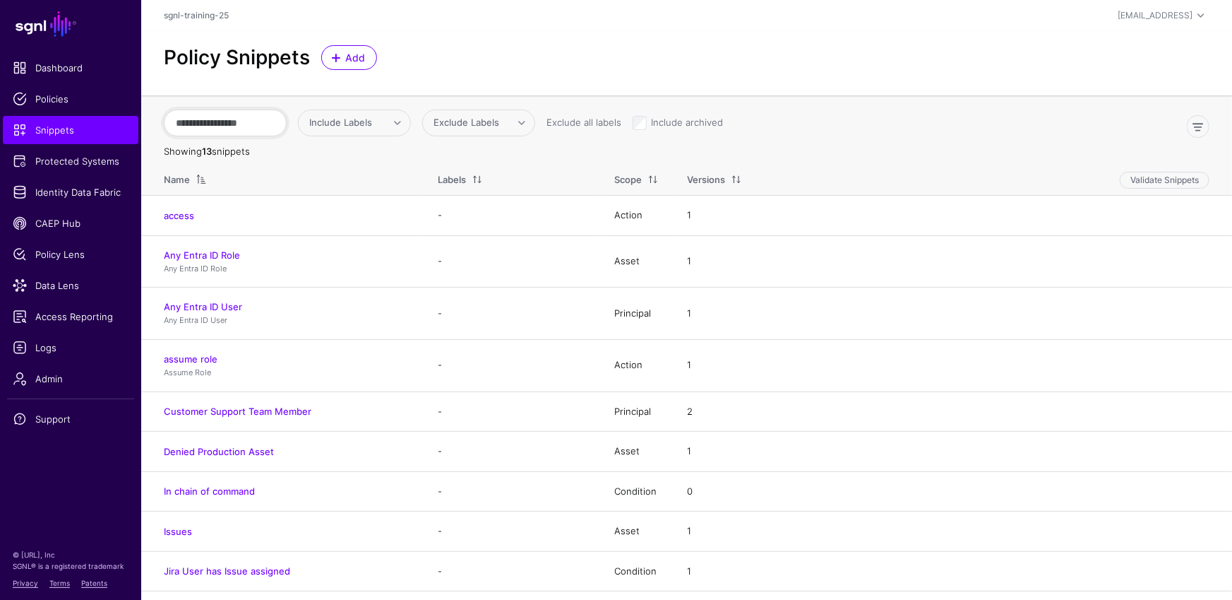
click at [223, 128] on input "text" at bounding box center [225, 122] width 123 height 27
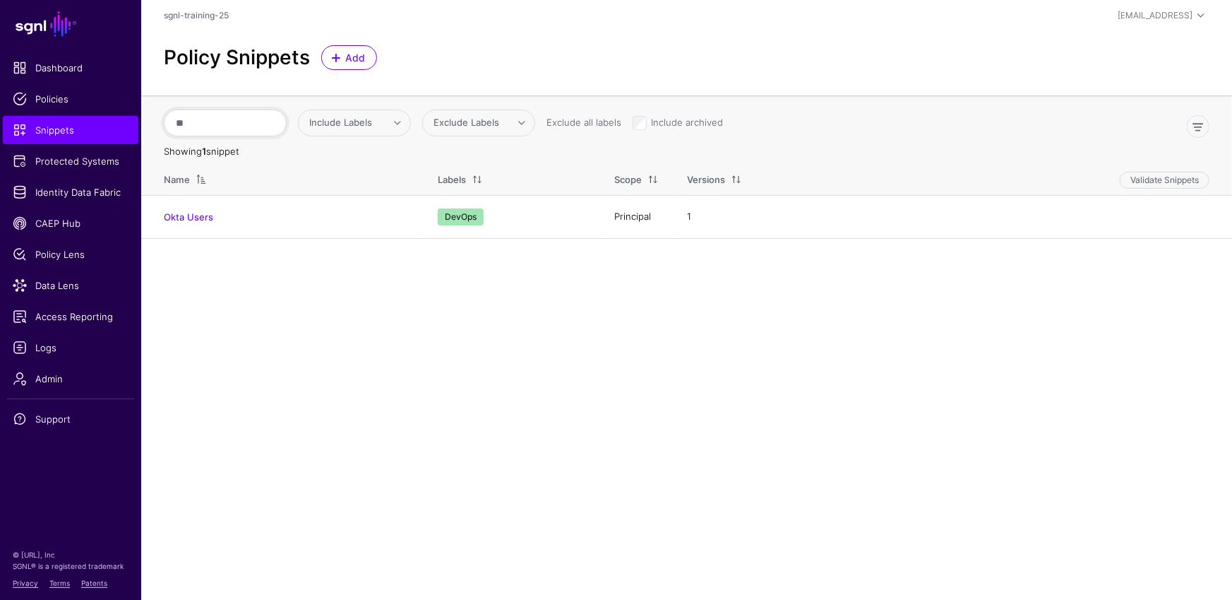
type input "*"
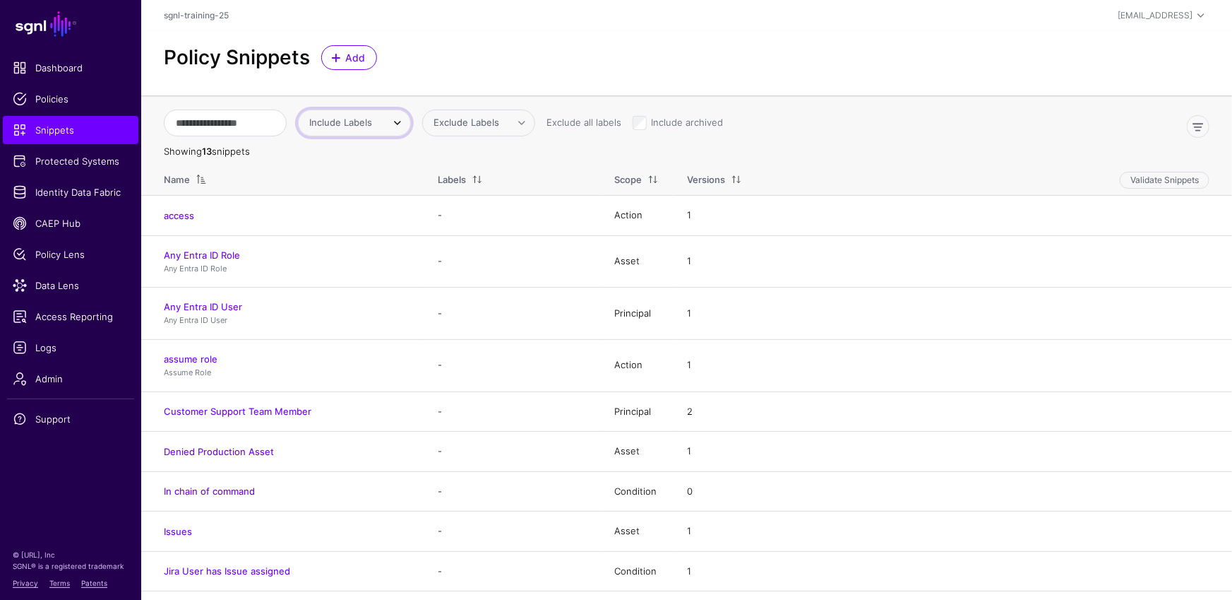
click at [381, 128] on span "Include Labels" at bounding box center [344, 123] width 71 height 14
click at [346, 214] on div "DevOps Infra" at bounding box center [404, 178] width 212 height 81
click at [346, 193] on span "DevOps" at bounding box center [330, 198] width 32 height 11
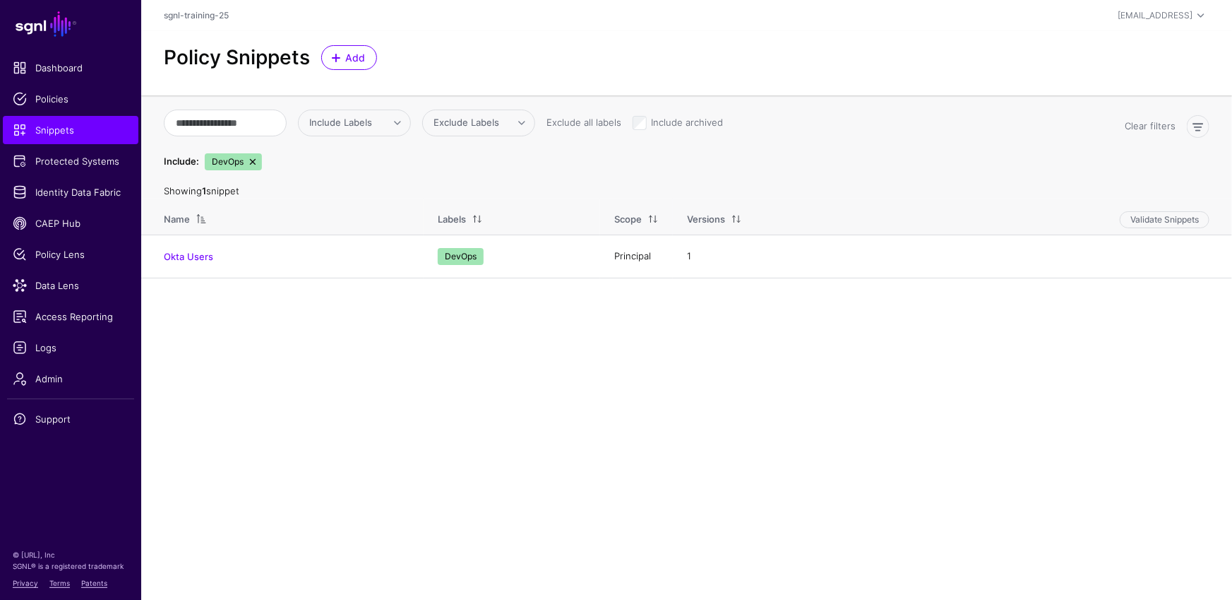
click at [251, 160] on link at bounding box center [252, 161] width 11 height 11
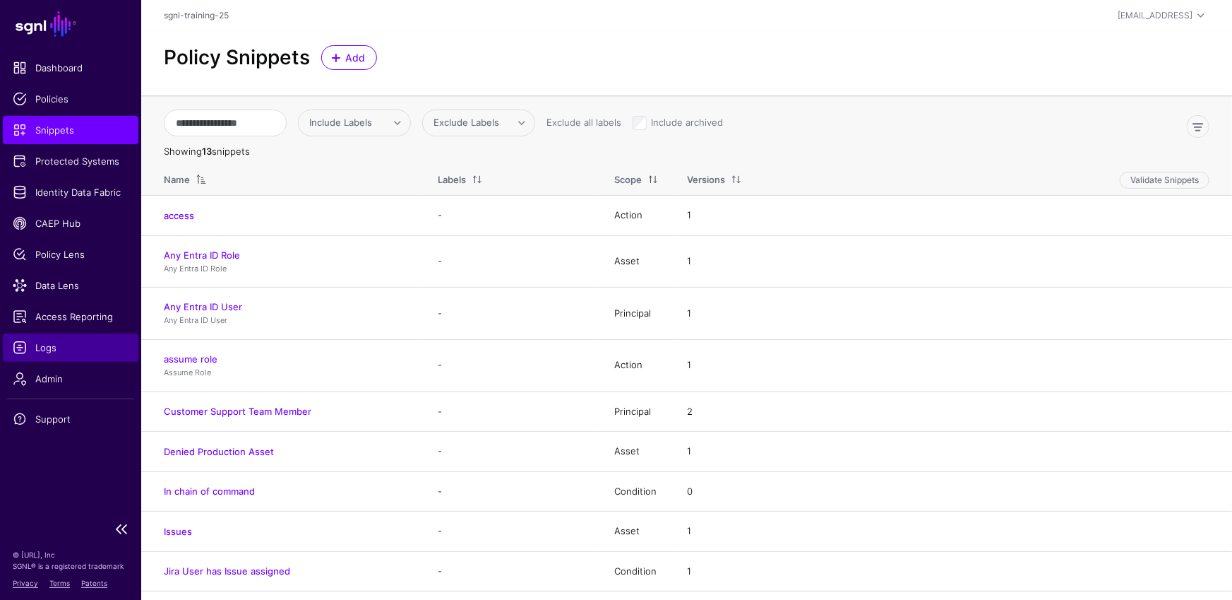
click at [62, 352] on span "Logs" at bounding box center [71, 347] width 116 height 14
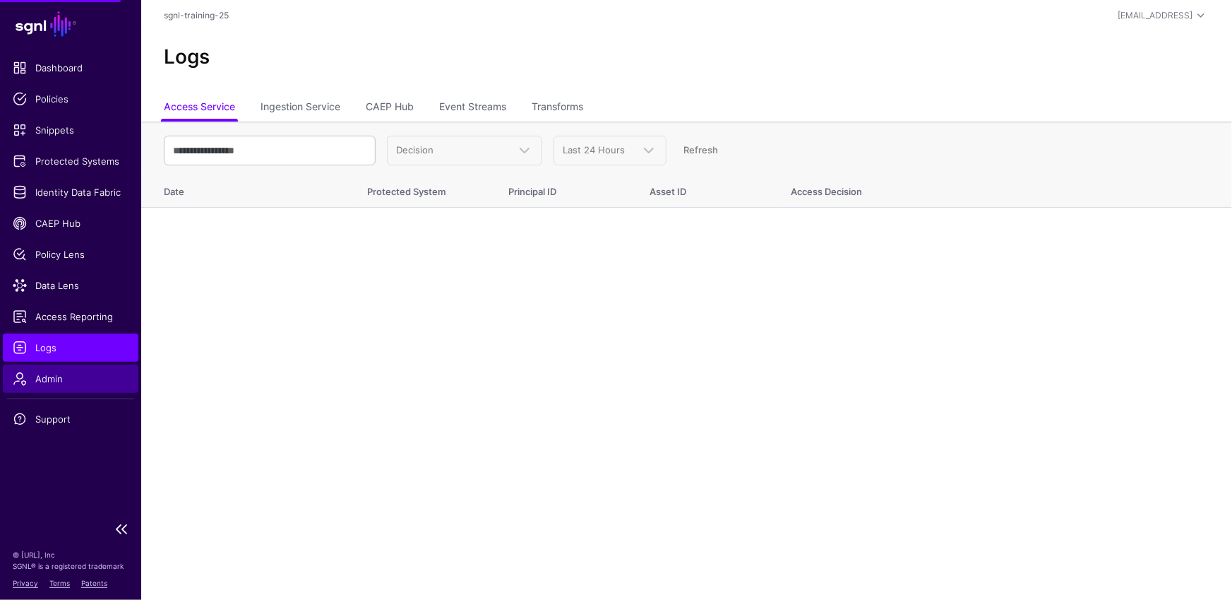
drag, startPoint x: 61, startPoint y: 376, endPoint x: 87, endPoint y: 372, distance: 25.8
click at [62, 376] on span "Admin" at bounding box center [71, 378] width 116 height 14
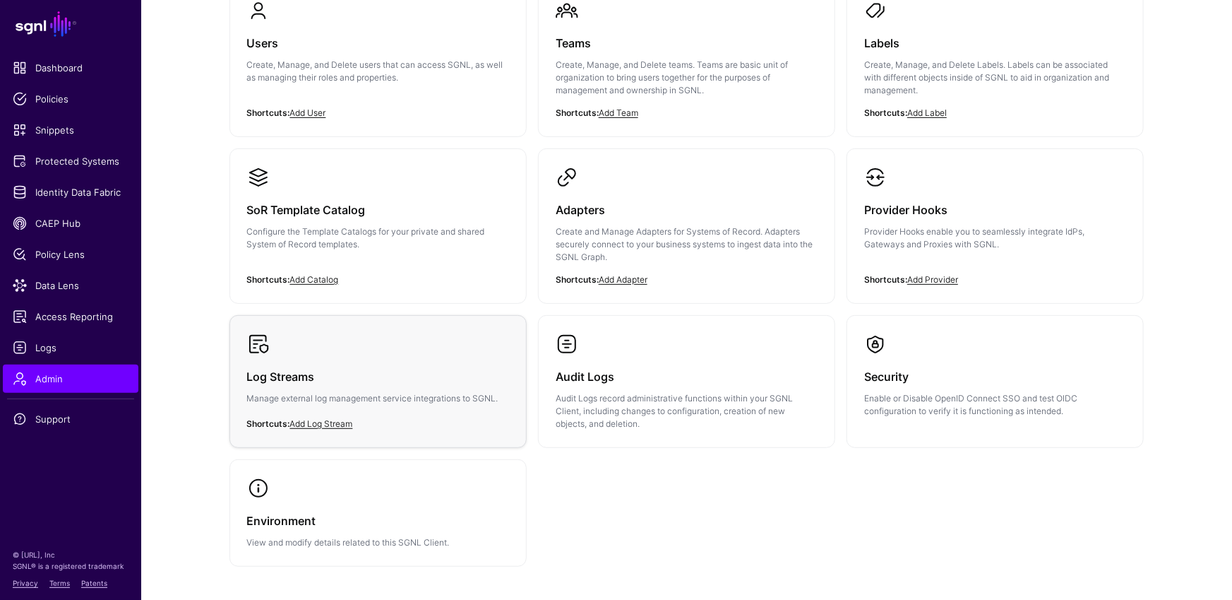
scroll to position [143, 0]
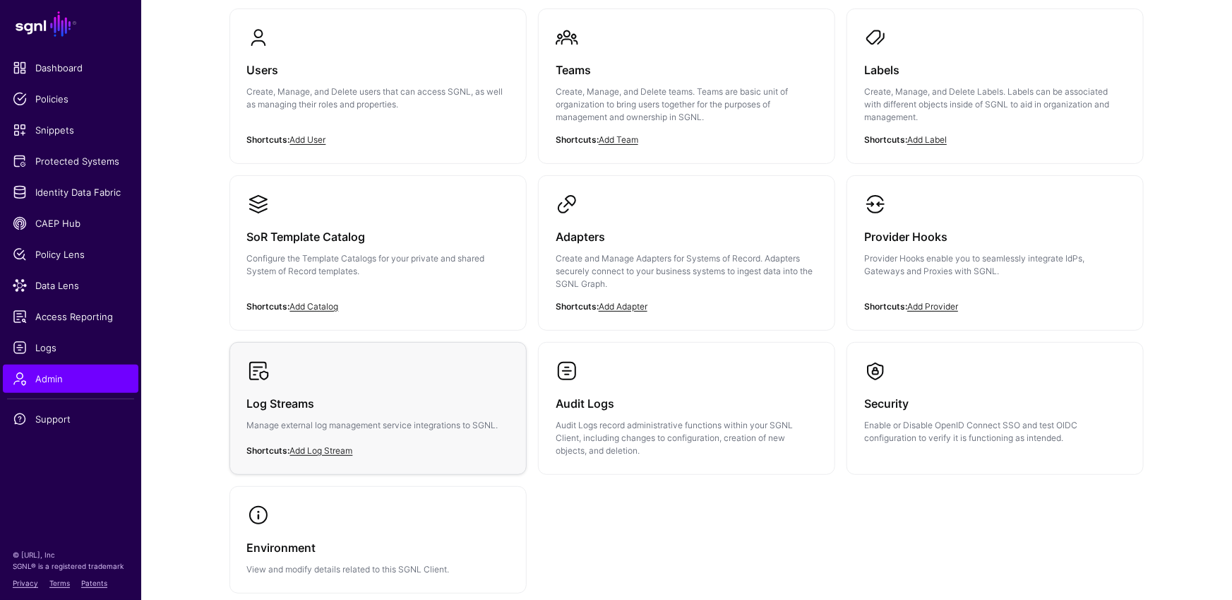
click at [286, 407] on h3 "Log Streams" at bounding box center [378, 403] width 262 height 20
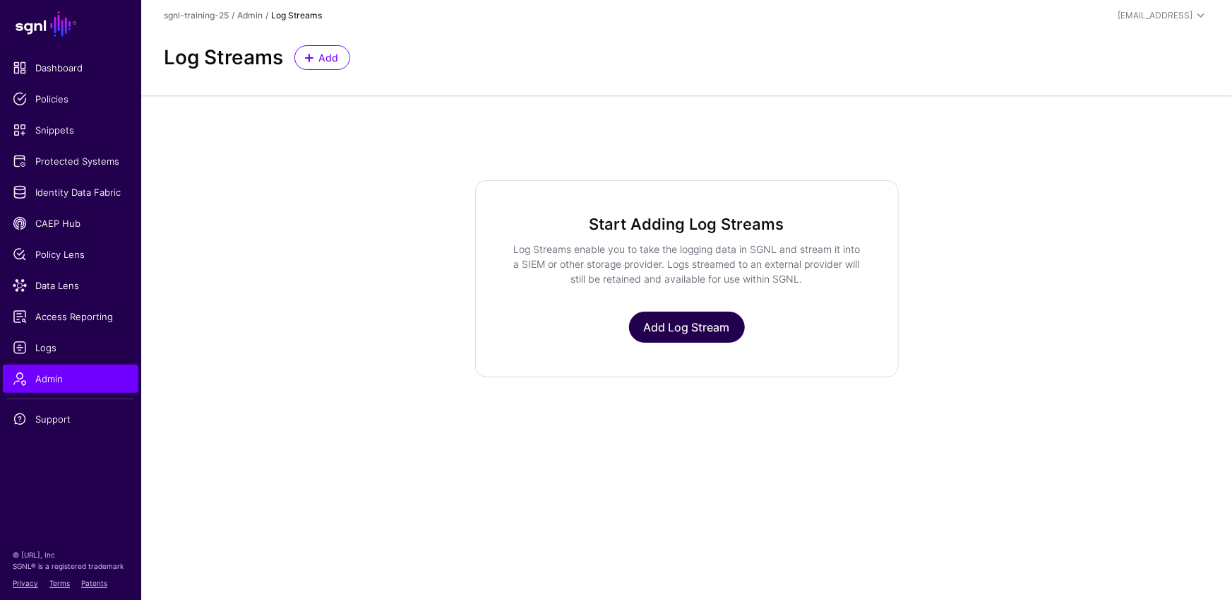
click at [673, 334] on link "Add Log Stream" at bounding box center [687, 326] width 116 height 31
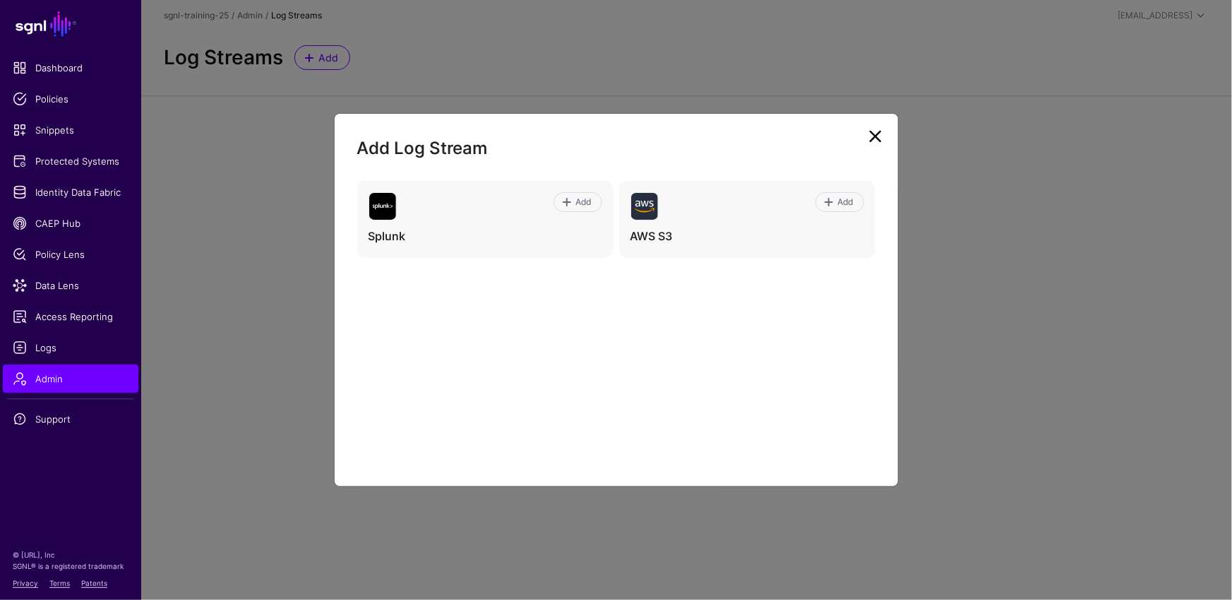
click at [886, 136] on link at bounding box center [875, 136] width 23 height 23
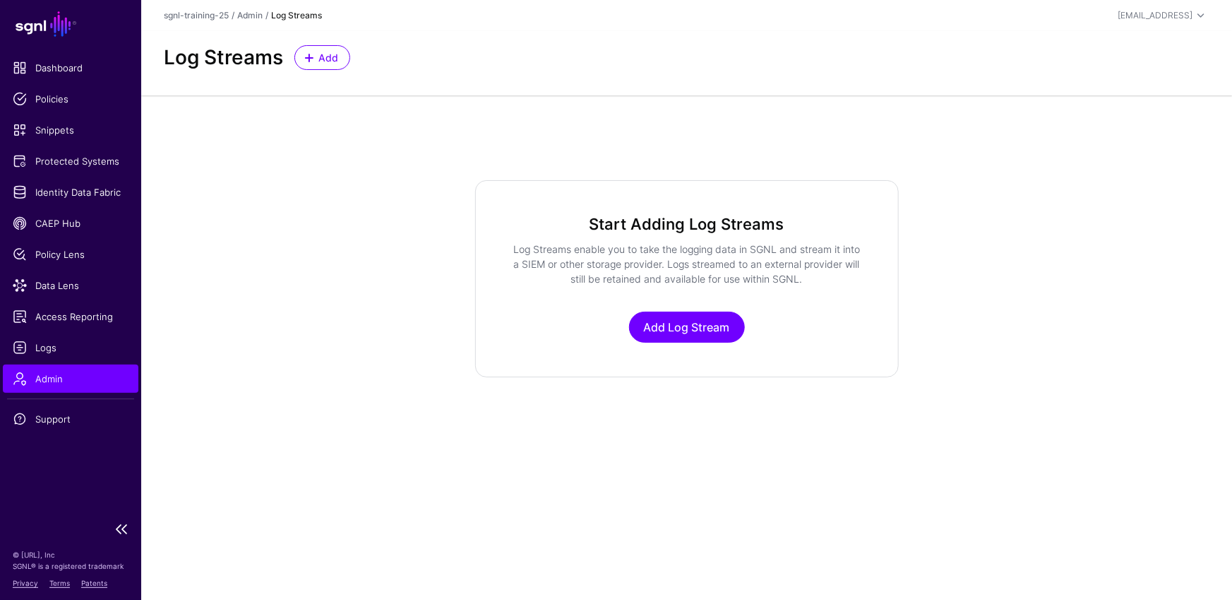
click at [61, 376] on span "Admin" at bounding box center [71, 378] width 116 height 14
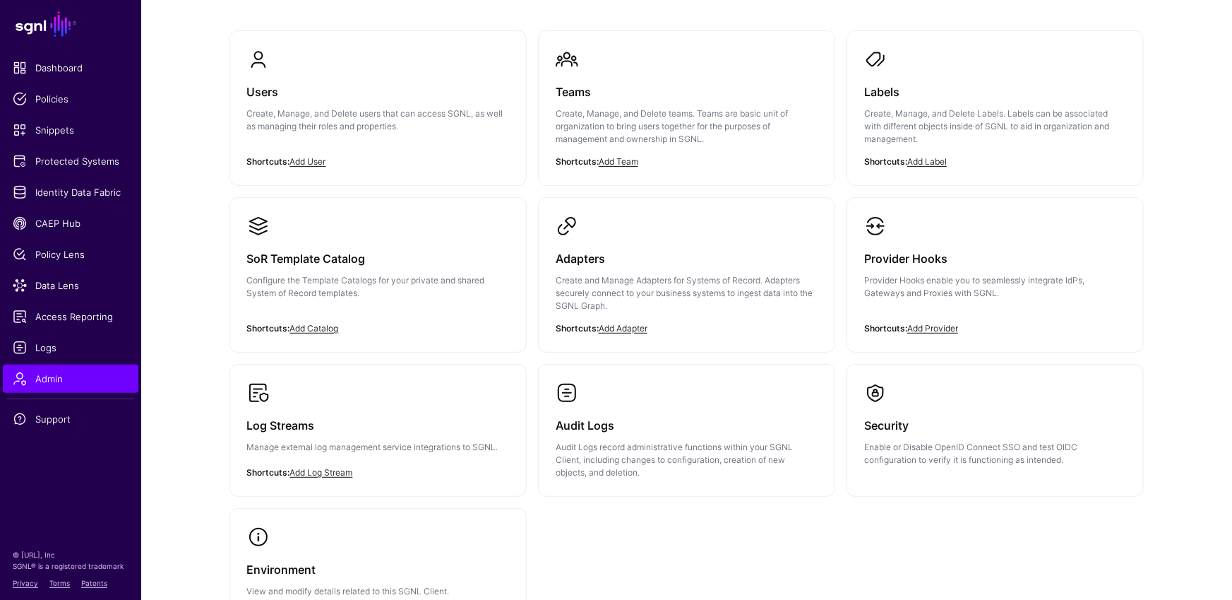
scroll to position [187, 0]
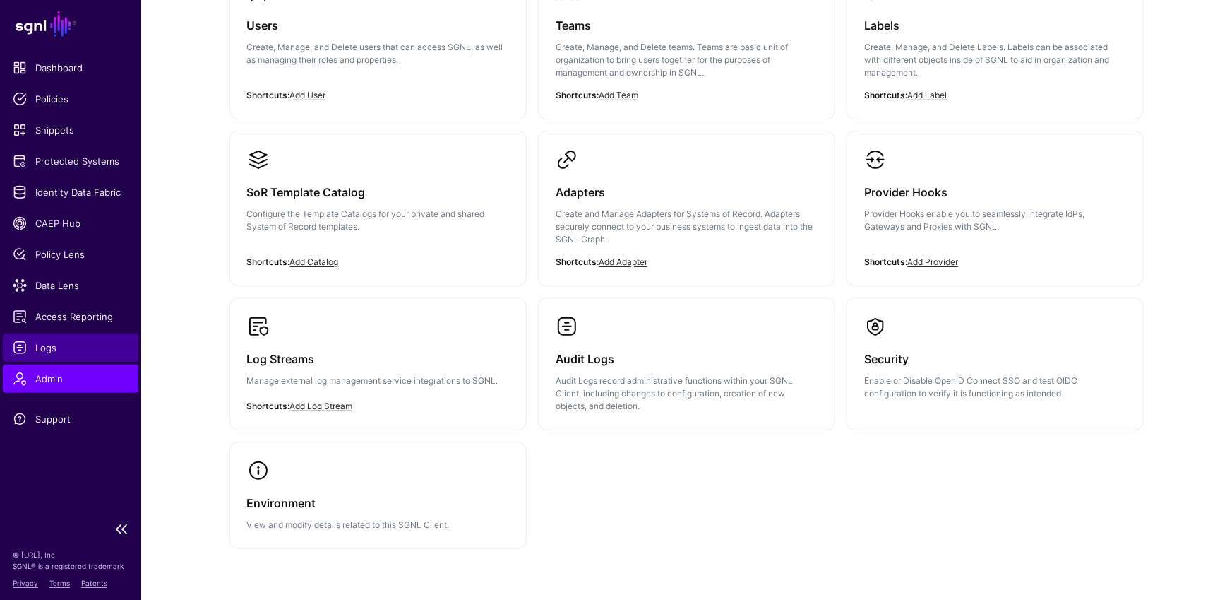
click at [60, 343] on span "Logs" at bounding box center [71, 347] width 116 height 14
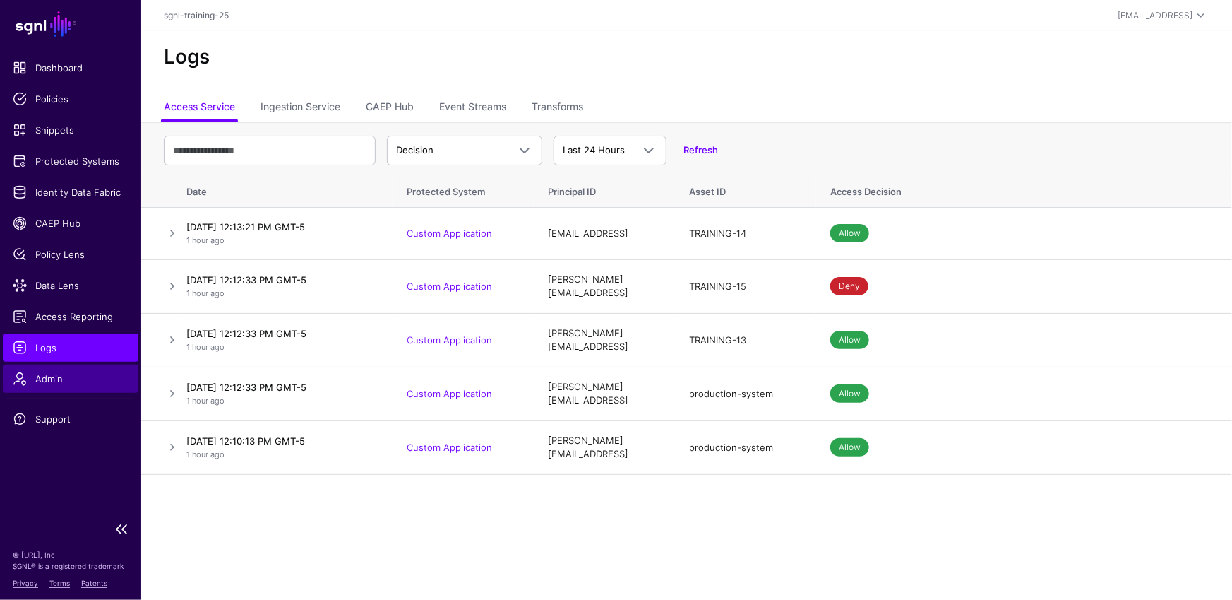
click at [93, 376] on span "Admin" at bounding box center [71, 378] width 116 height 14
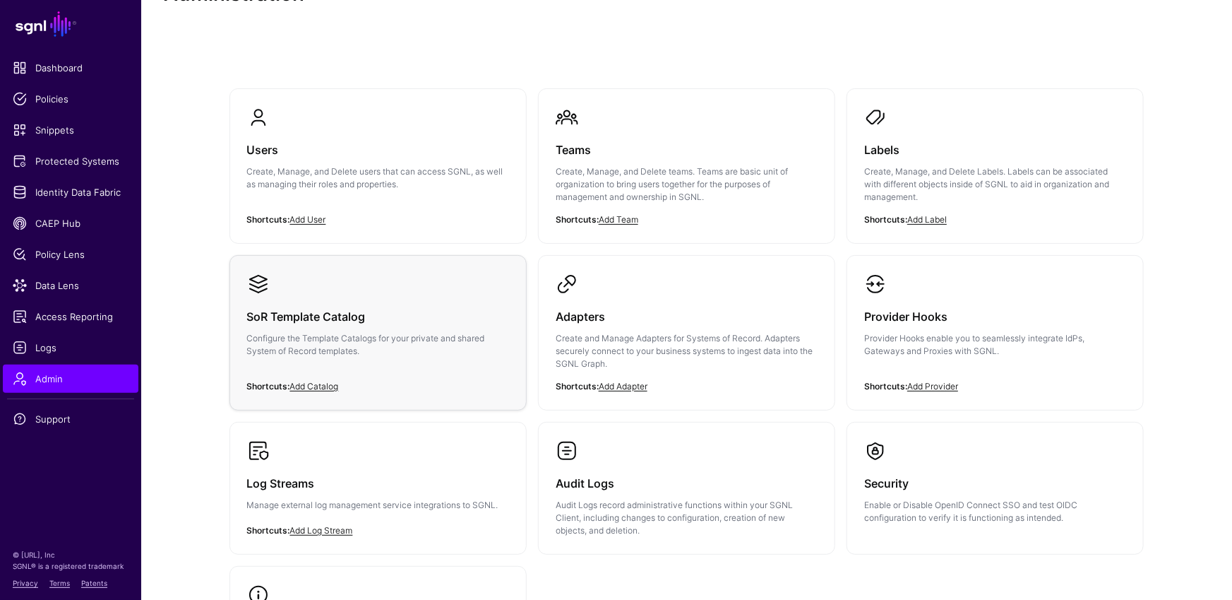
scroll to position [153, 0]
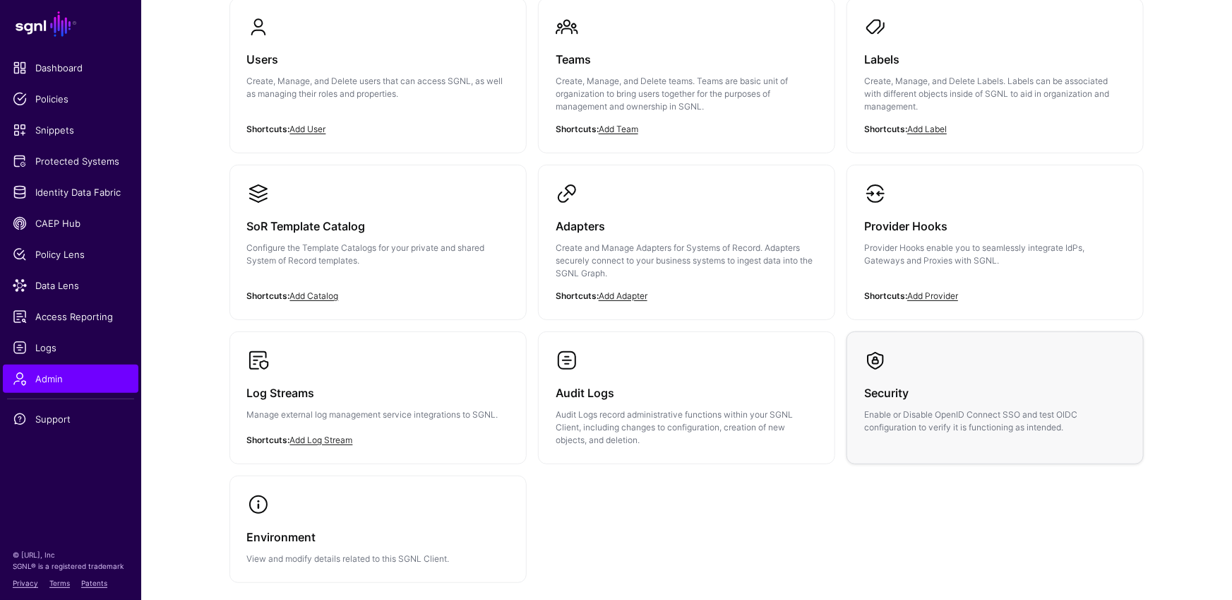
click at [933, 374] on div "Security Enable or Disable OpenID Connect SSO and test OIDC configuration to ve…" at bounding box center [995, 402] width 262 height 62
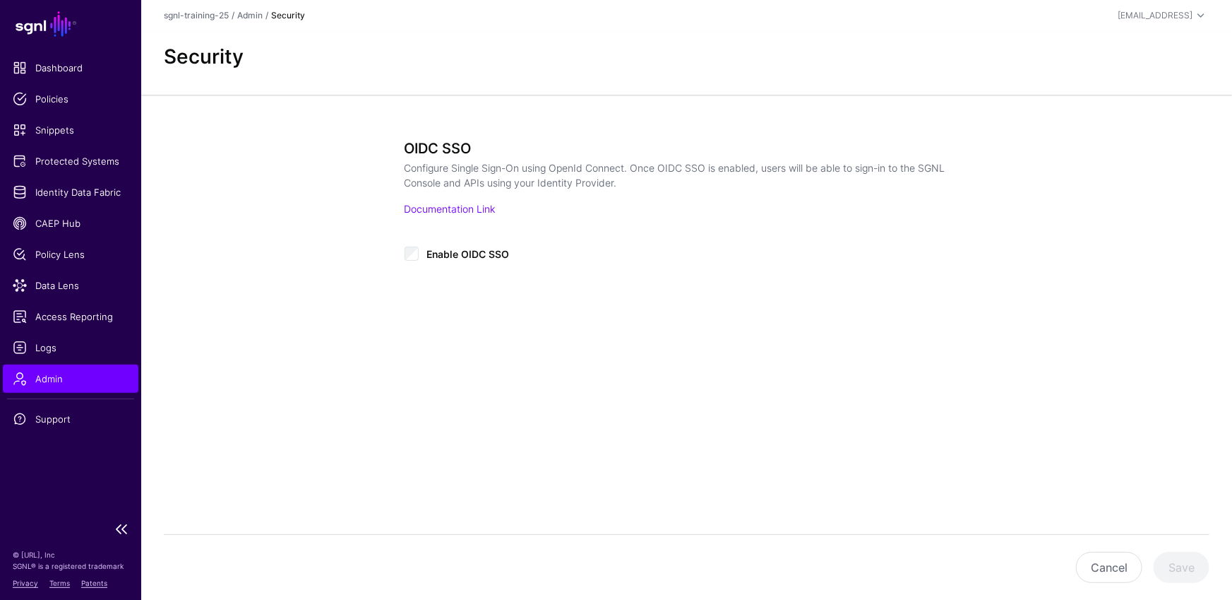
click at [43, 377] on span "Admin" at bounding box center [71, 378] width 116 height 14
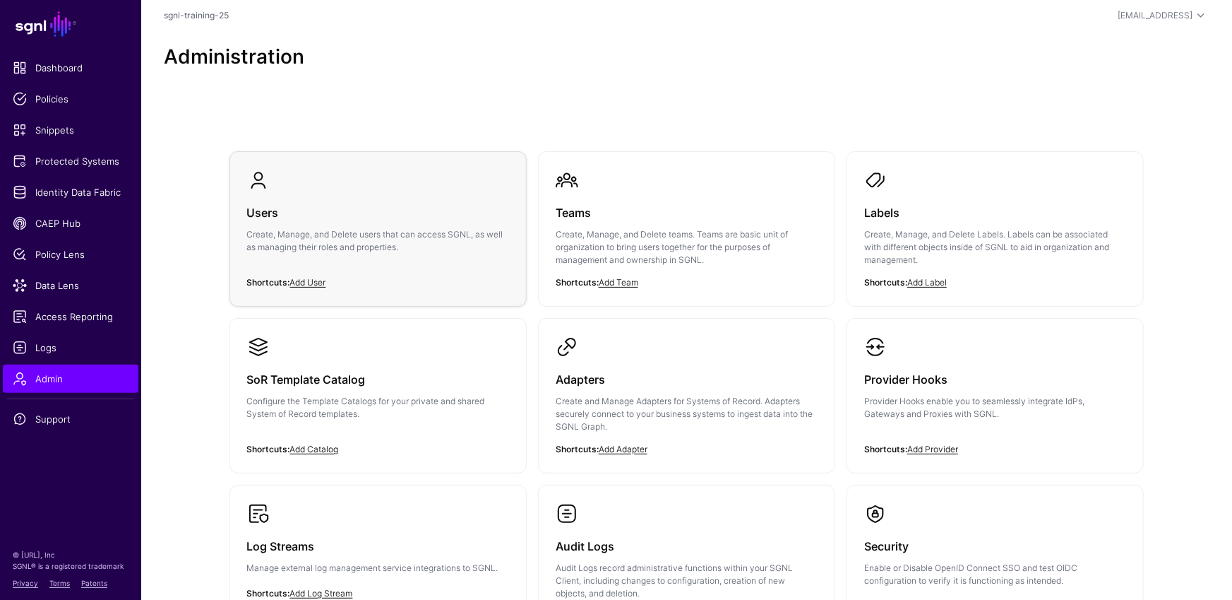
click at [330, 215] on h3 "Users" at bounding box center [378, 213] width 262 height 20
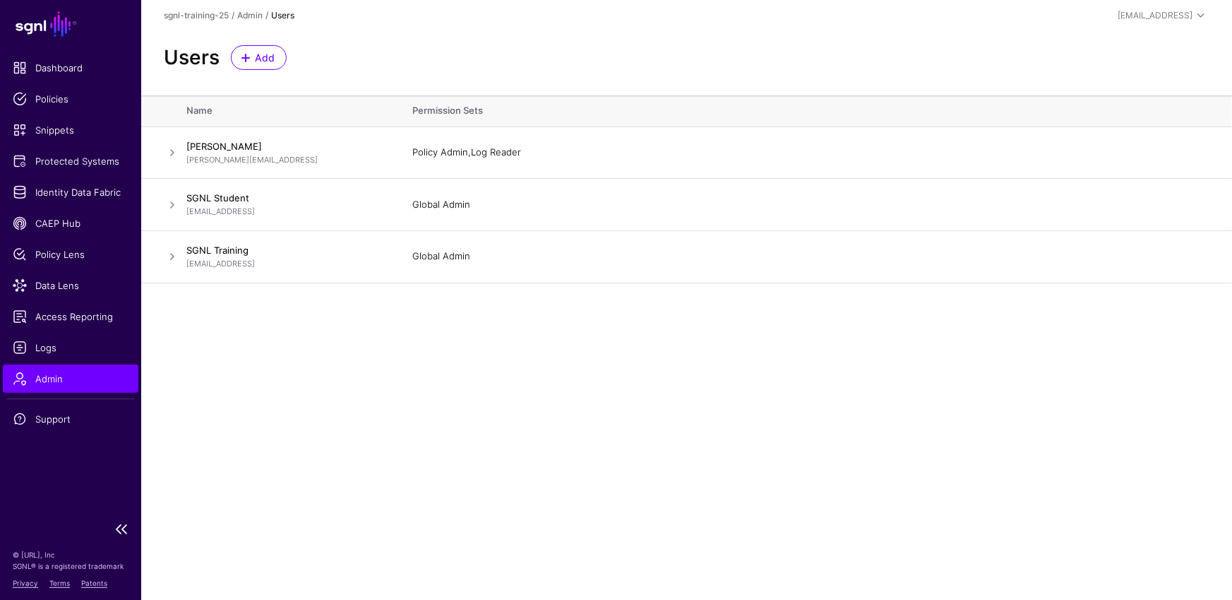
click at [70, 377] on span "Admin" at bounding box center [71, 378] width 116 height 14
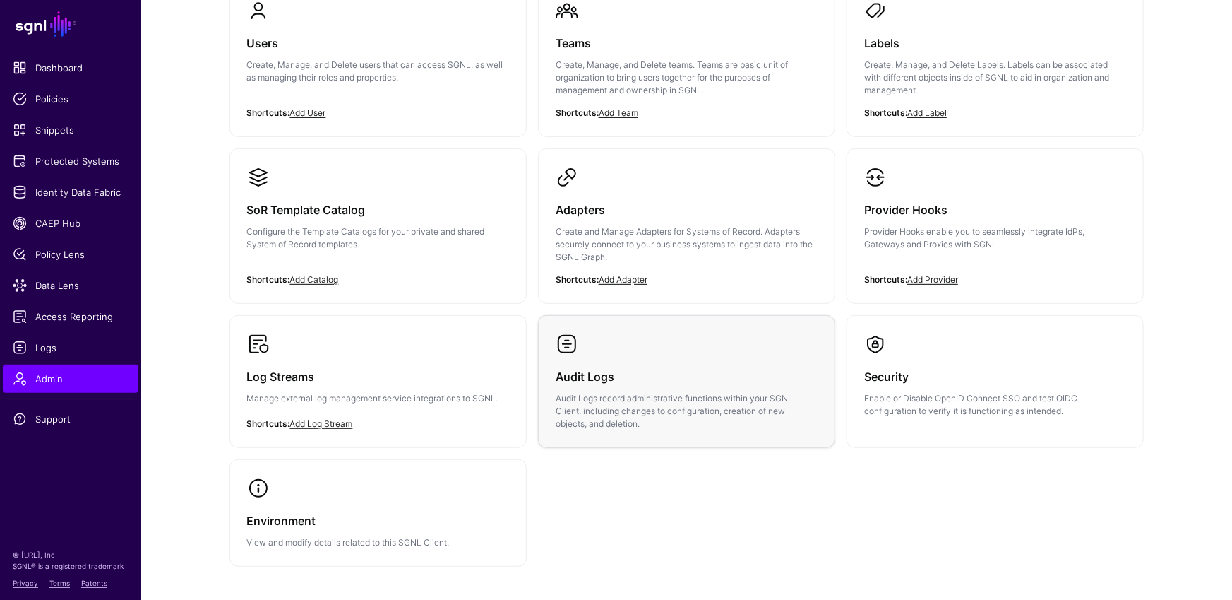
scroll to position [117, 0]
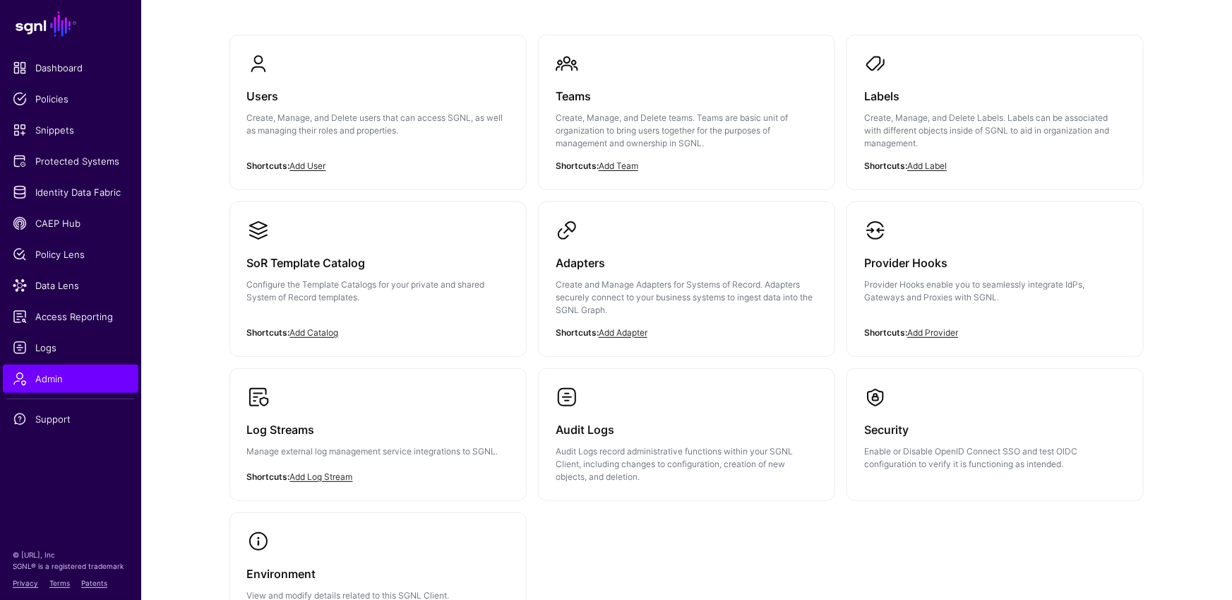
click at [1027, 253] on h3 "Provider Hooks" at bounding box center [995, 263] width 262 height 20
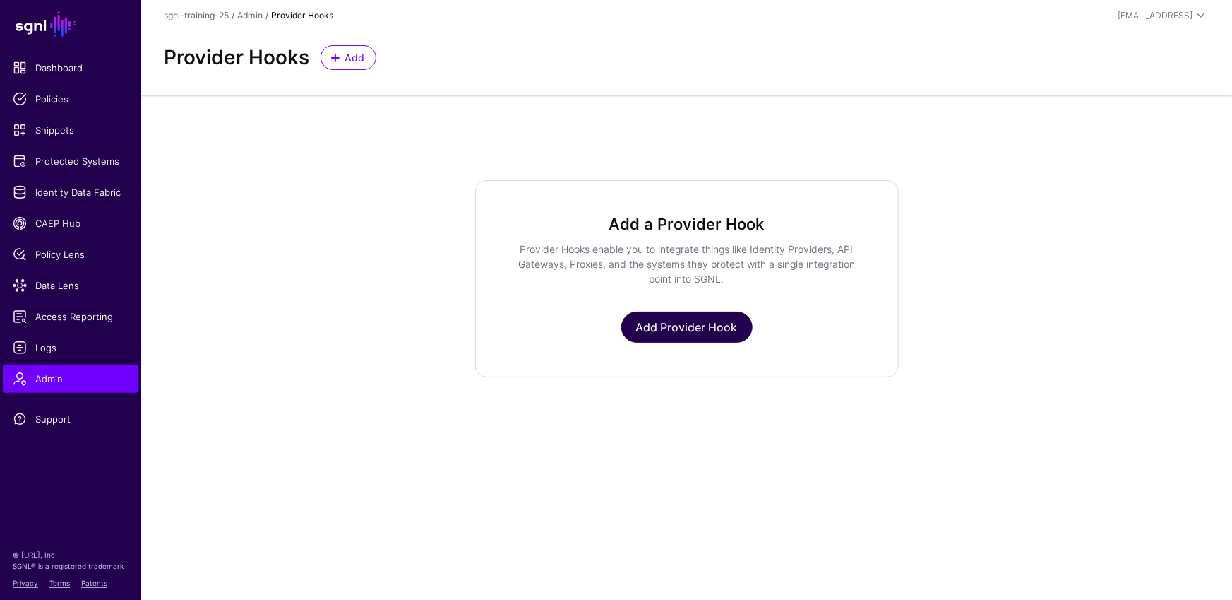
click at [710, 327] on link "Add Provider Hook" at bounding box center [686, 326] width 131 height 31
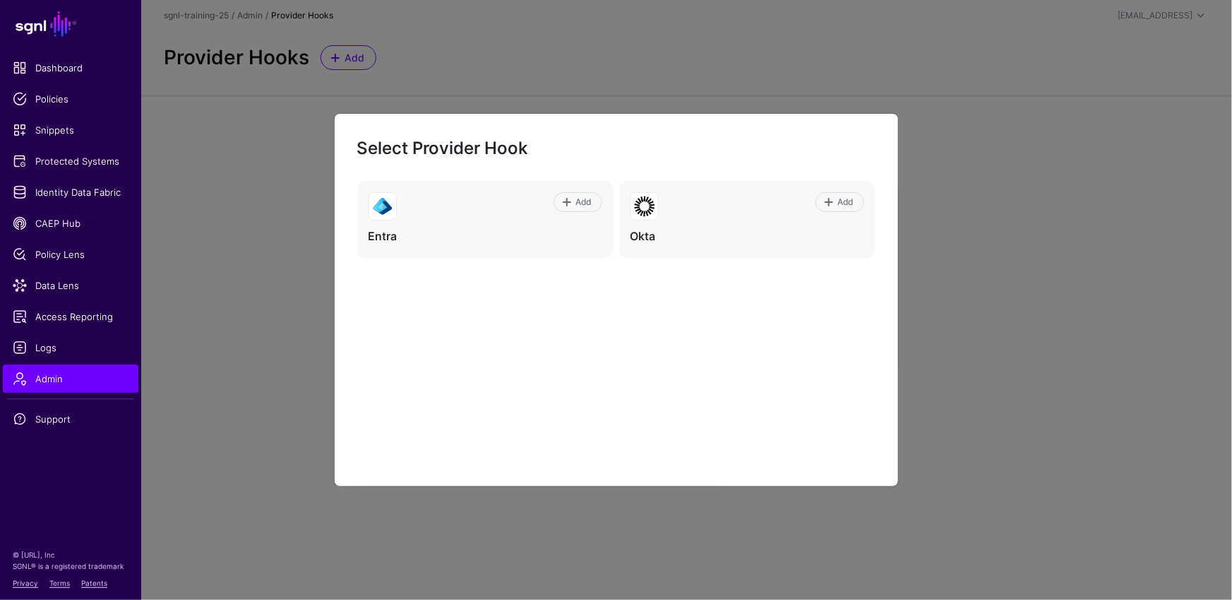
click at [1043, 275] on ngb-modal-window "Select Provider Hook Add Entra Add Okta" at bounding box center [616, 300] width 1232 height 600
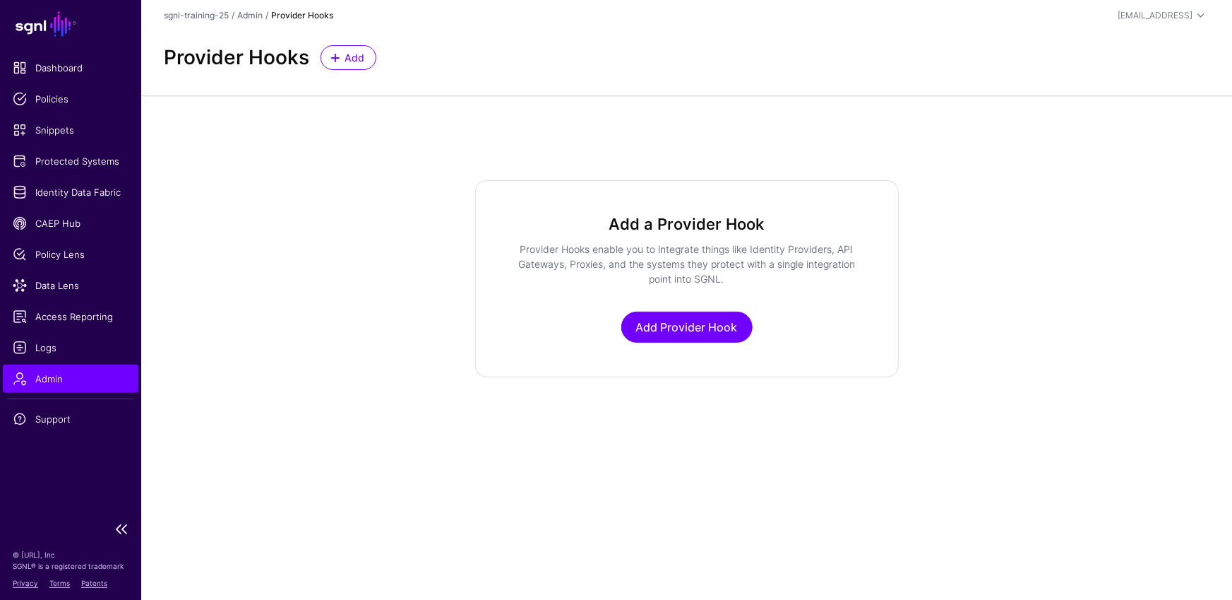
scroll to position [117, 0]
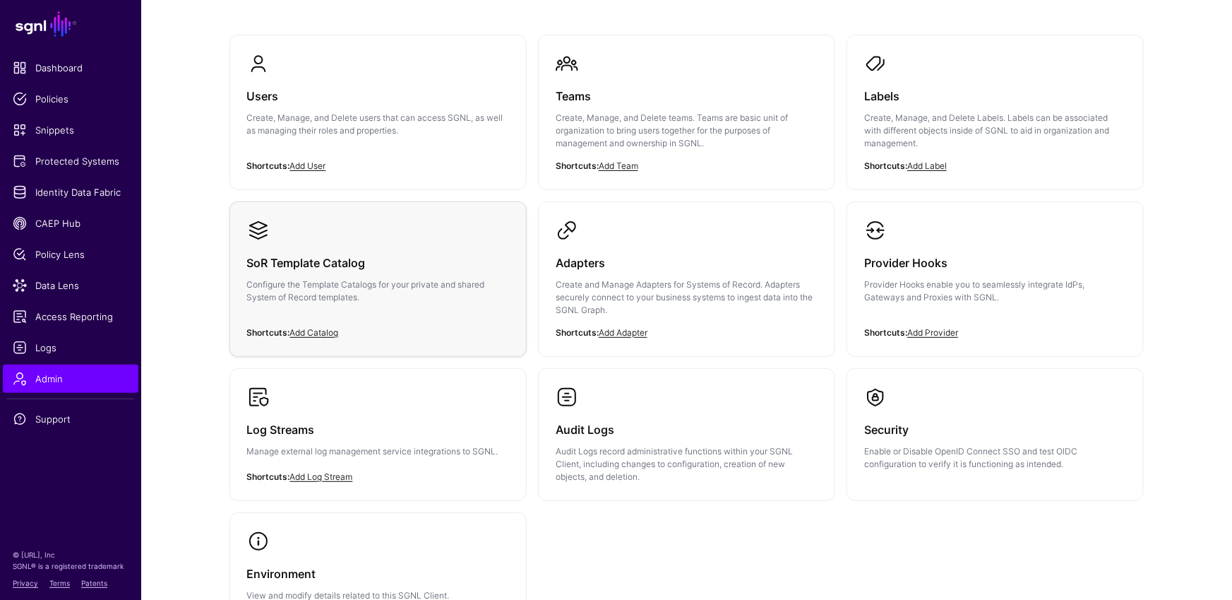
click at [427, 274] on div "SoR Template Catalog Configure the Template Catalogs for your private and share…" at bounding box center [378, 284] width 262 height 85
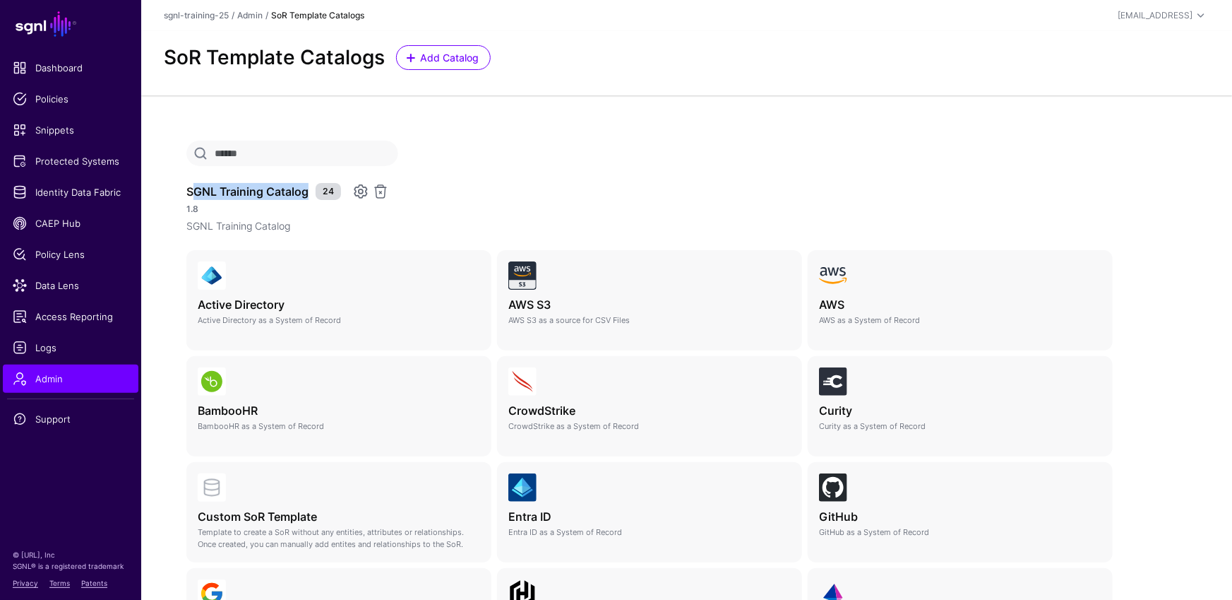
drag, startPoint x: 305, startPoint y: 192, endPoint x: 199, endPoint y: 189, distance: 106.0
click at [187, 184] on h3 "SGNL Training Catalog" at bounding box center [247, 191] width 122 height 17
click at [209, 189] on h3 "SGNL Training Catalog" at bounding box center [247, 191] width 122 height 17
click at [423, 64] on span "Add Catalog" at bounding box center [450, 57] width 62 height 15
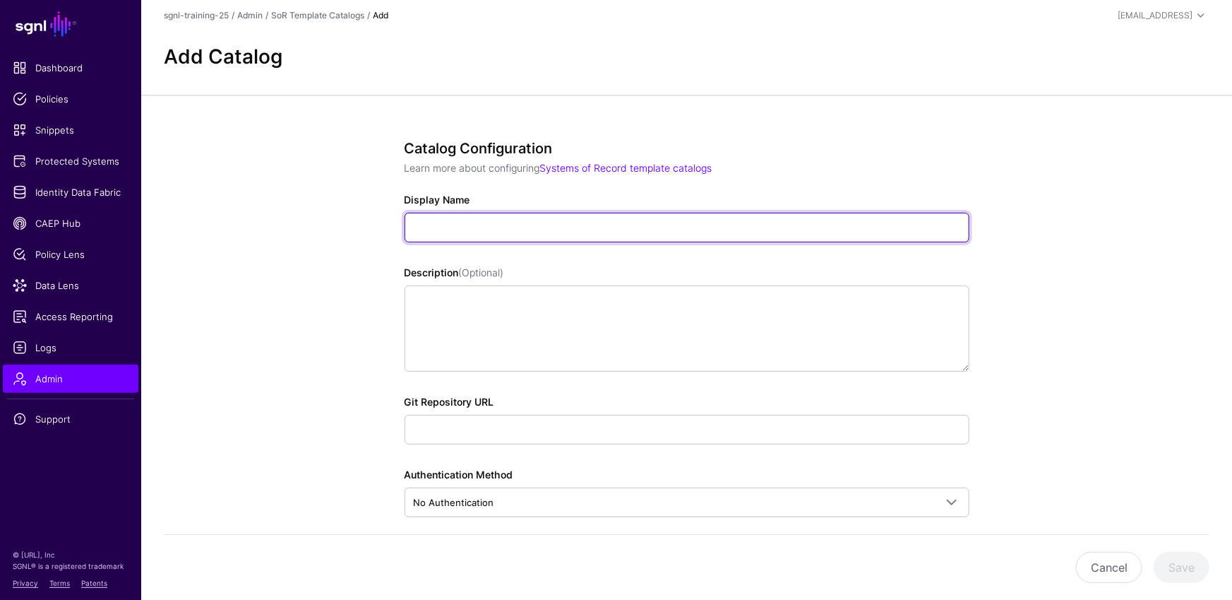
click at [501, 235] on input "Display Name" at bounding box center [687, 228] width 565 height 30
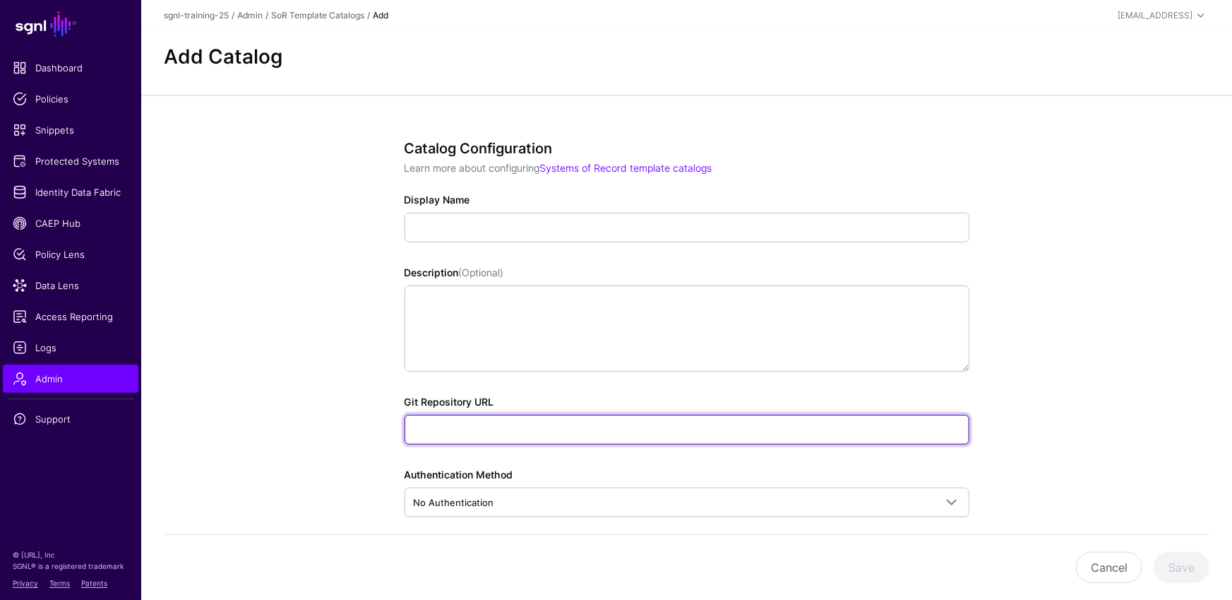
click at [514, 426] on input "Git Repository URL" at bounding box center [687, 430] width 565 height 30
paste input "**********"
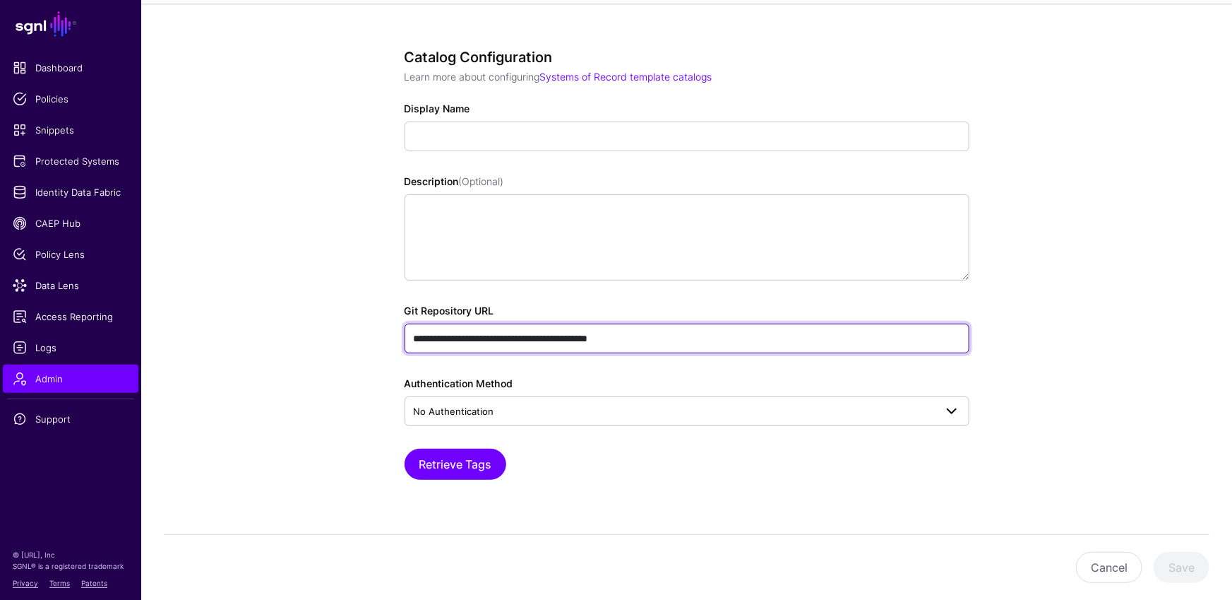
type input "**********"
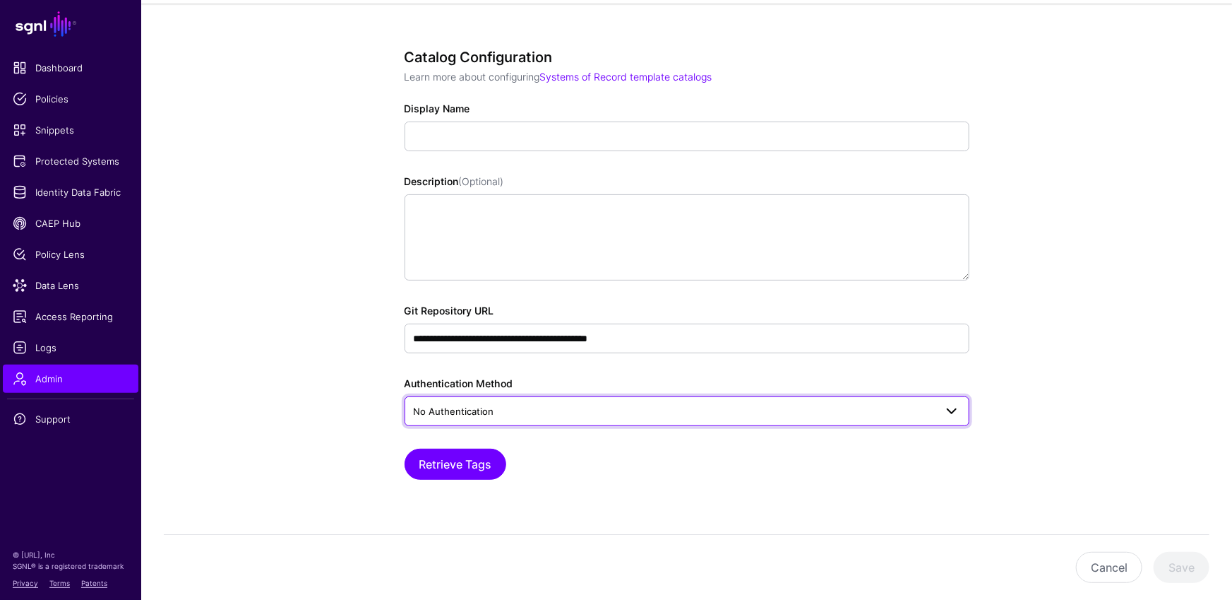
click at [500, 406] on span "No Authentication" at bounding box center [674, 411] width 521 height 16
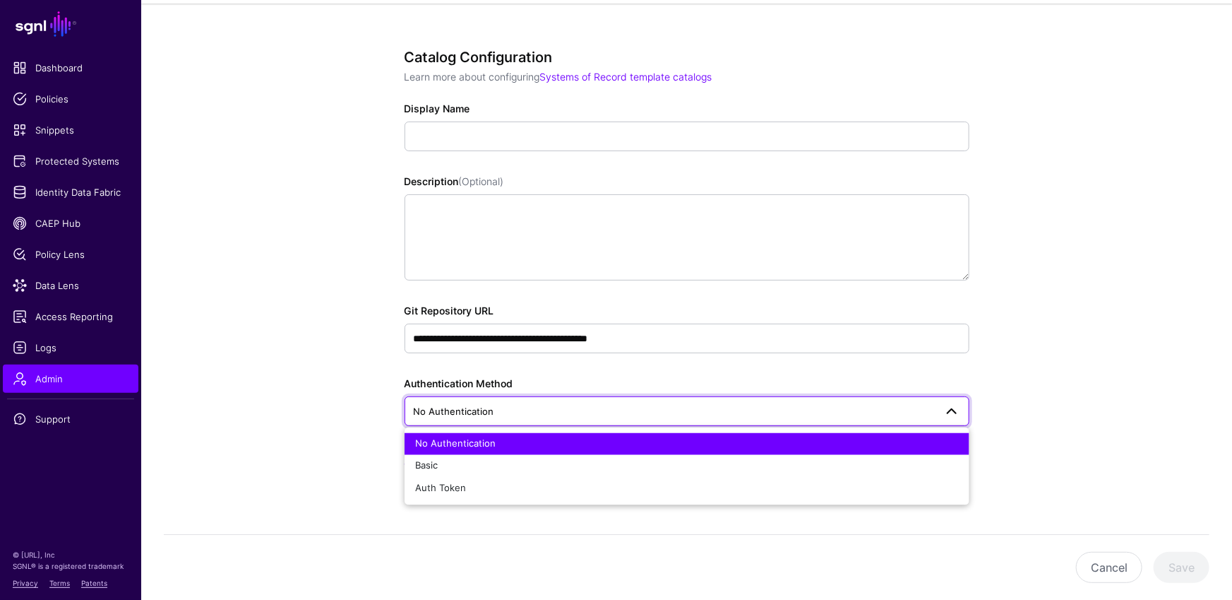
click at [307, 405] on app-admin-catalogs-details-form "**********" at bounding box center [686, 315] width 1091 height 623
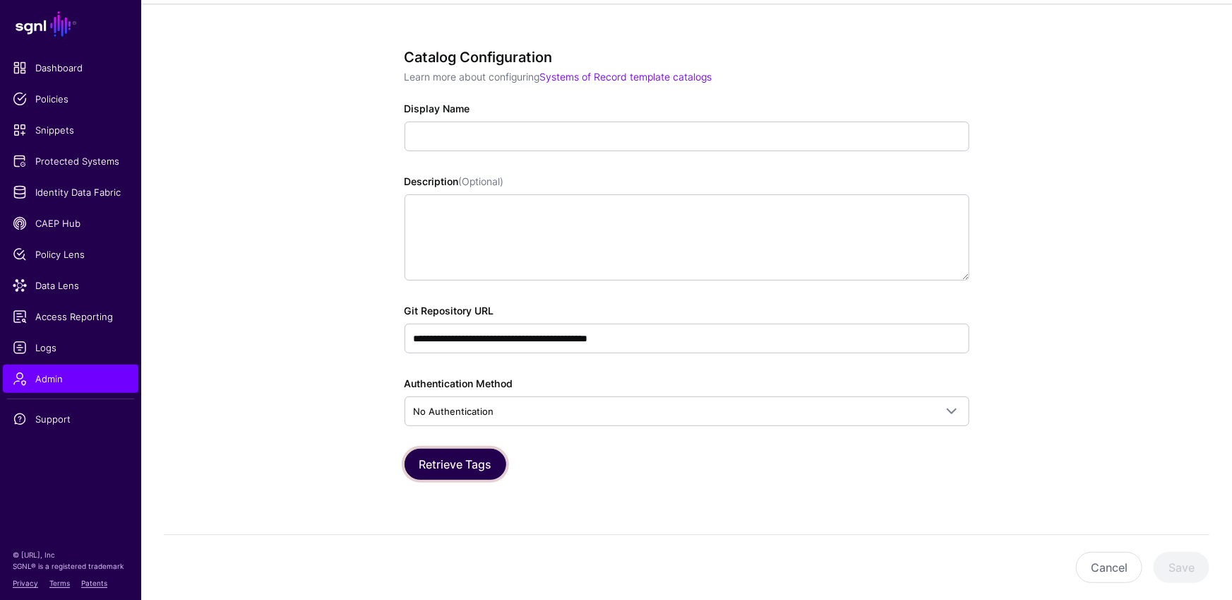
click at [472, 456] on button "Retrieve Tags" at bounding box center [456, 463] width 102 height 31
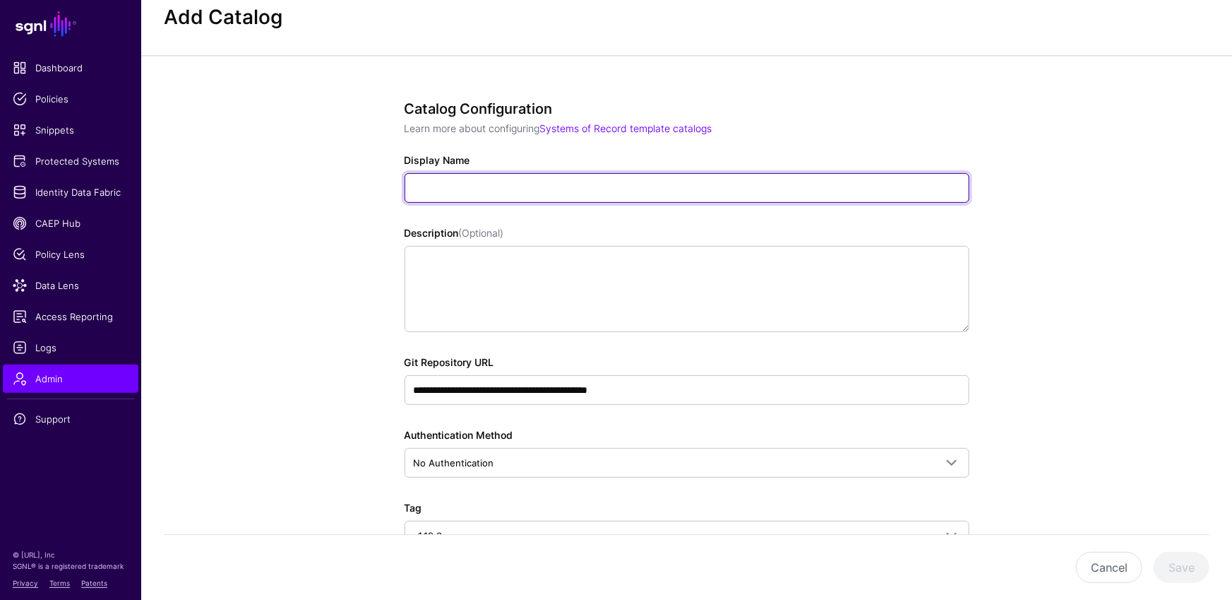
click at [492, 189] on input "Display Name" at bounding box center [687, 188] width 565 height 30
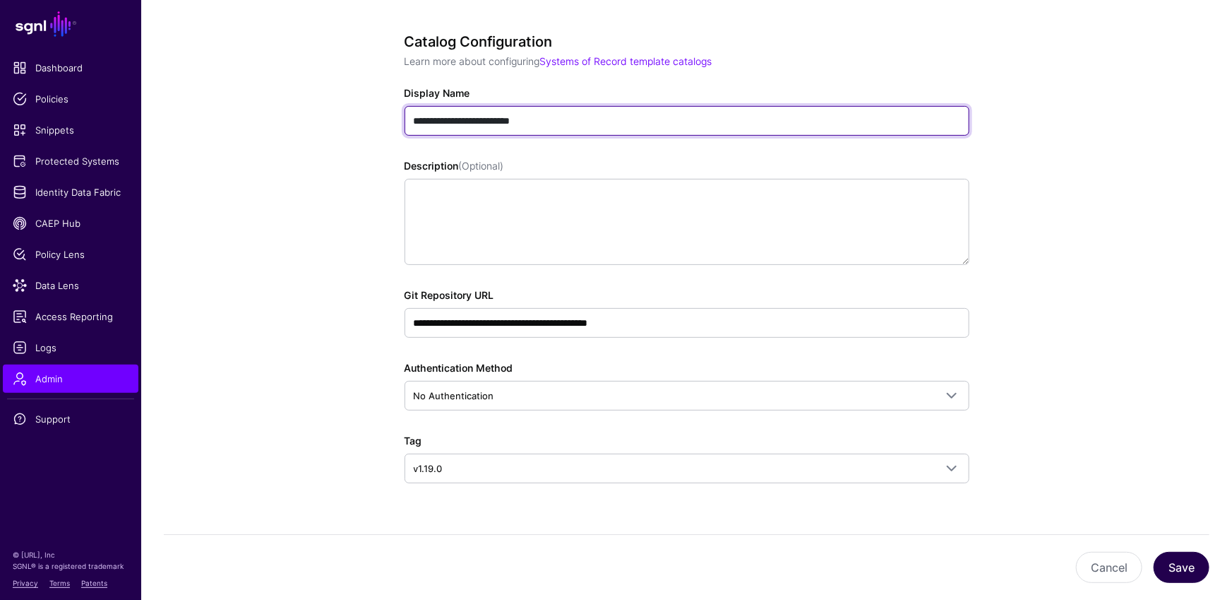
type input "**********"
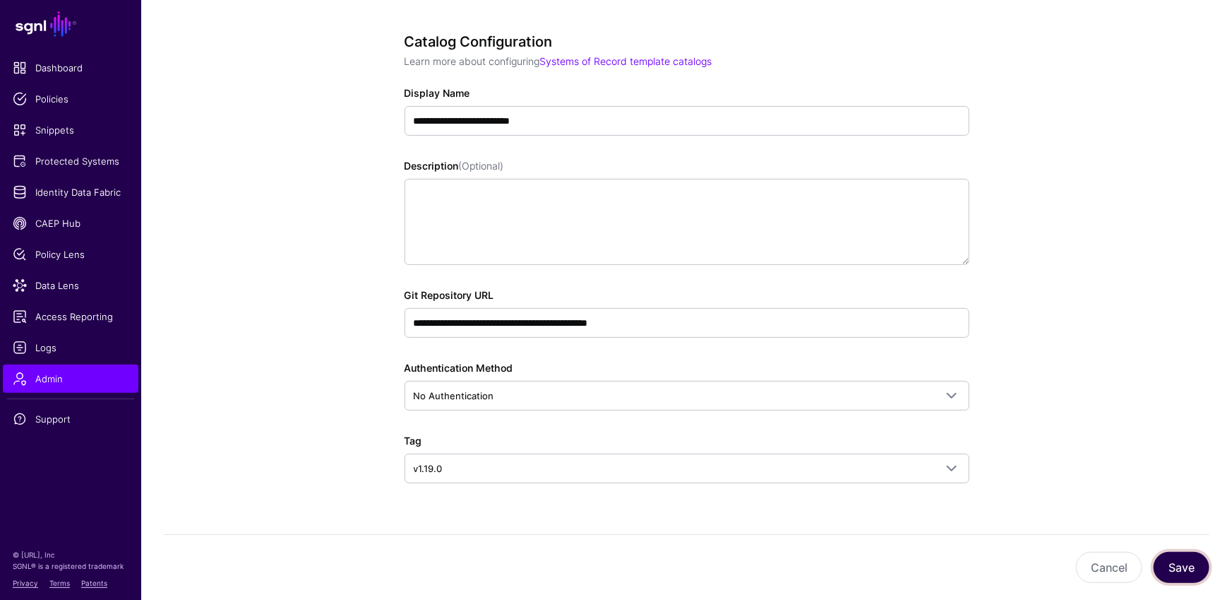
click at [1188, 563] on button "Save" at bounding box center [1182, 567] width 56 height 31
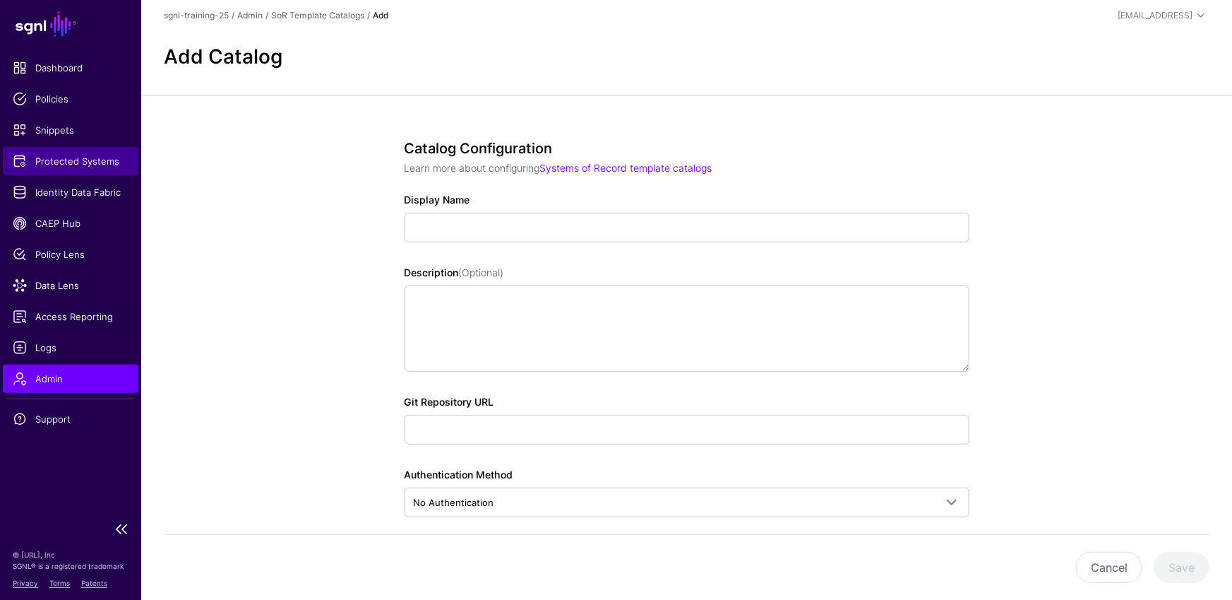
click at [89, 148] on link "Protected Systems" at bounding box center [71, 161] width 136 height 28
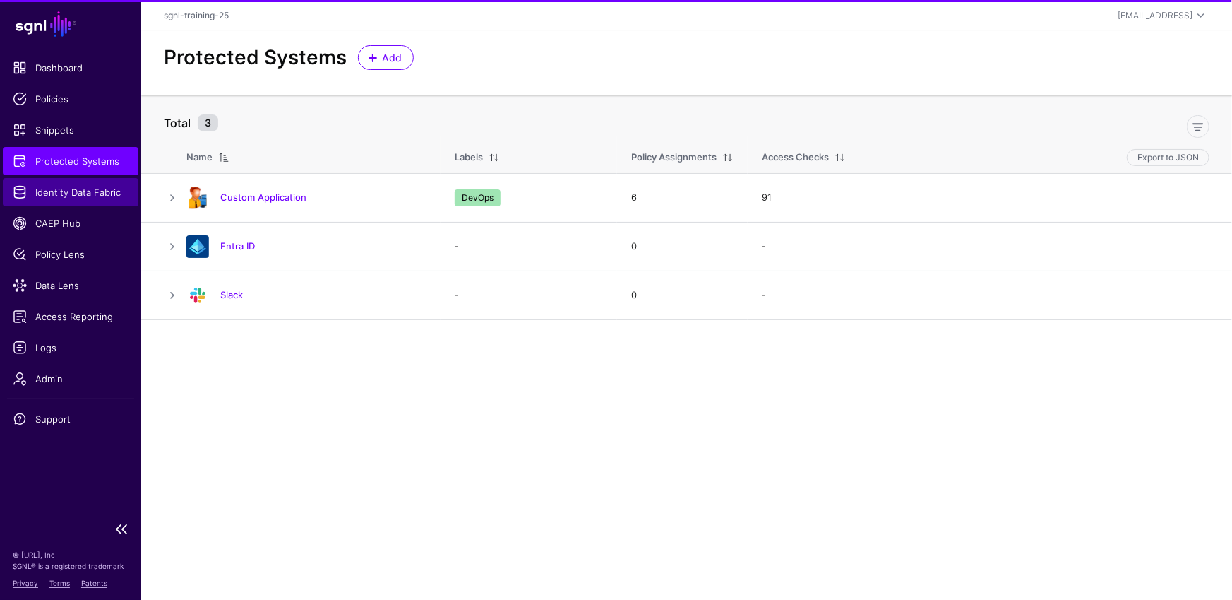
click at [82, 203] on link "Identity Data Fabric" at bounding box center [71, 192] width 136 height 28
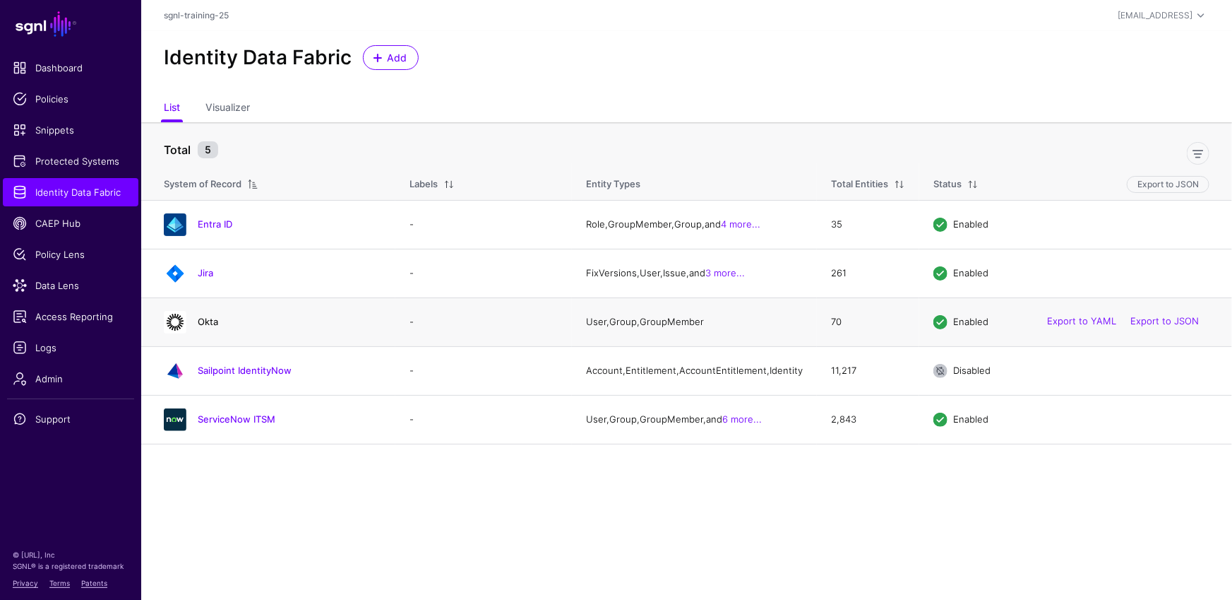
click at [208, 321] on link "Okta" at bounding box center [208, 321] width 20 height 11
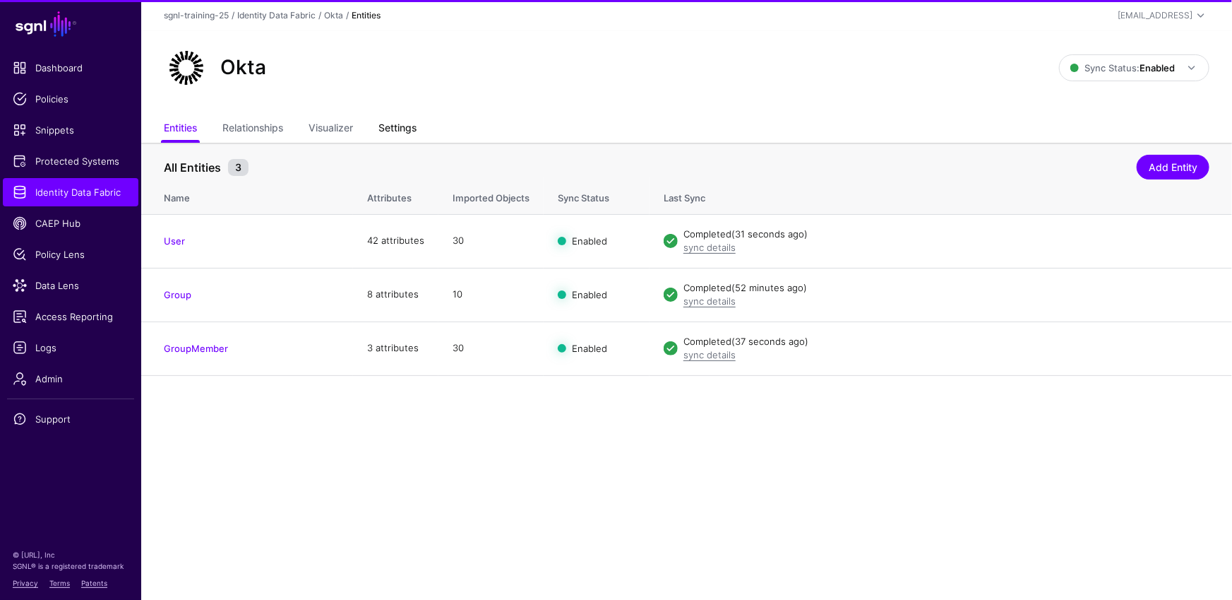
click at [407, 132] on link "Settings" at bounding box center [398, 129] width 38 height 27
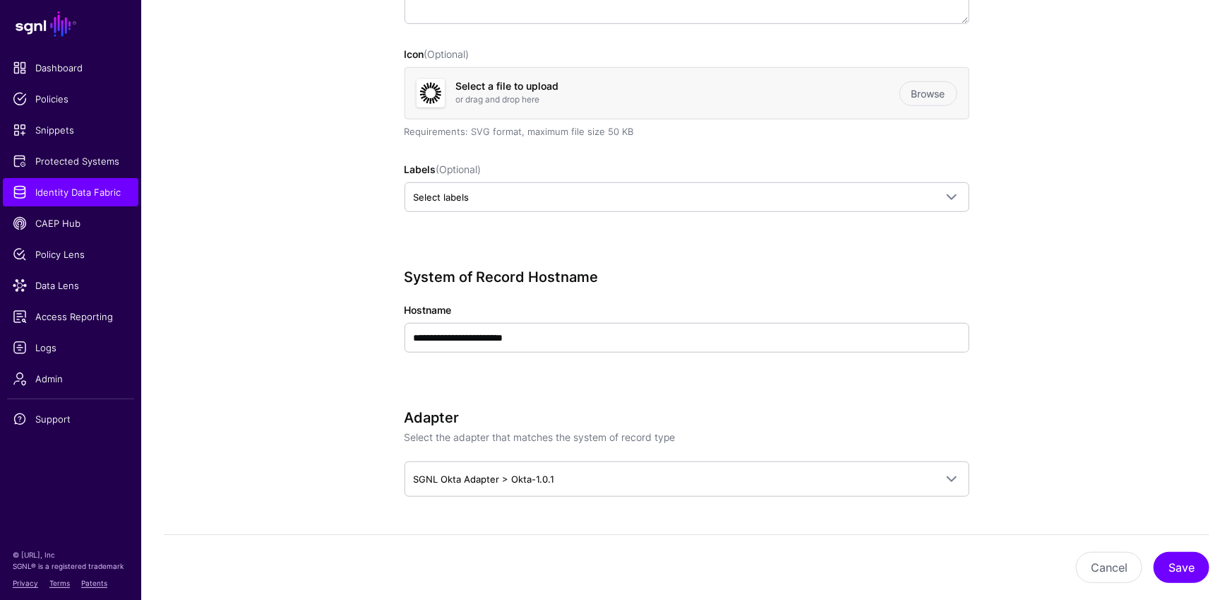
scroll to position [592, 0]
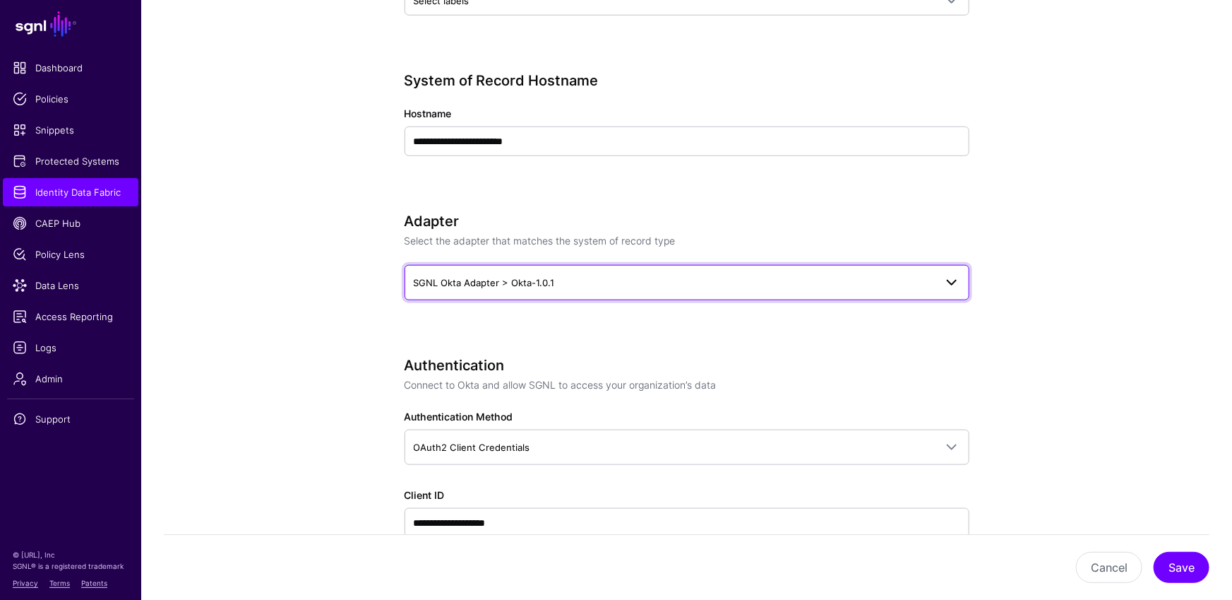
click at [590, 275] on span "SGNL Okta Adapter > Okta-1.0.1" at bounding box center [674, 283] width 521 height 16
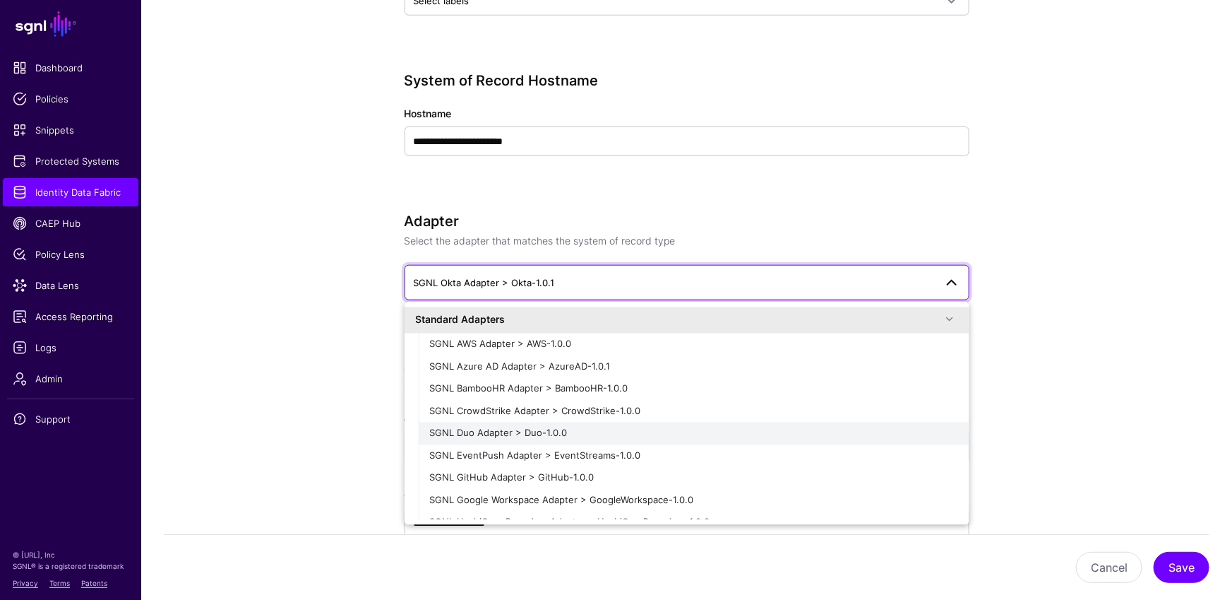
scroll to position [0, 0]
